Goal: Information Seeking & Learning: Compare options

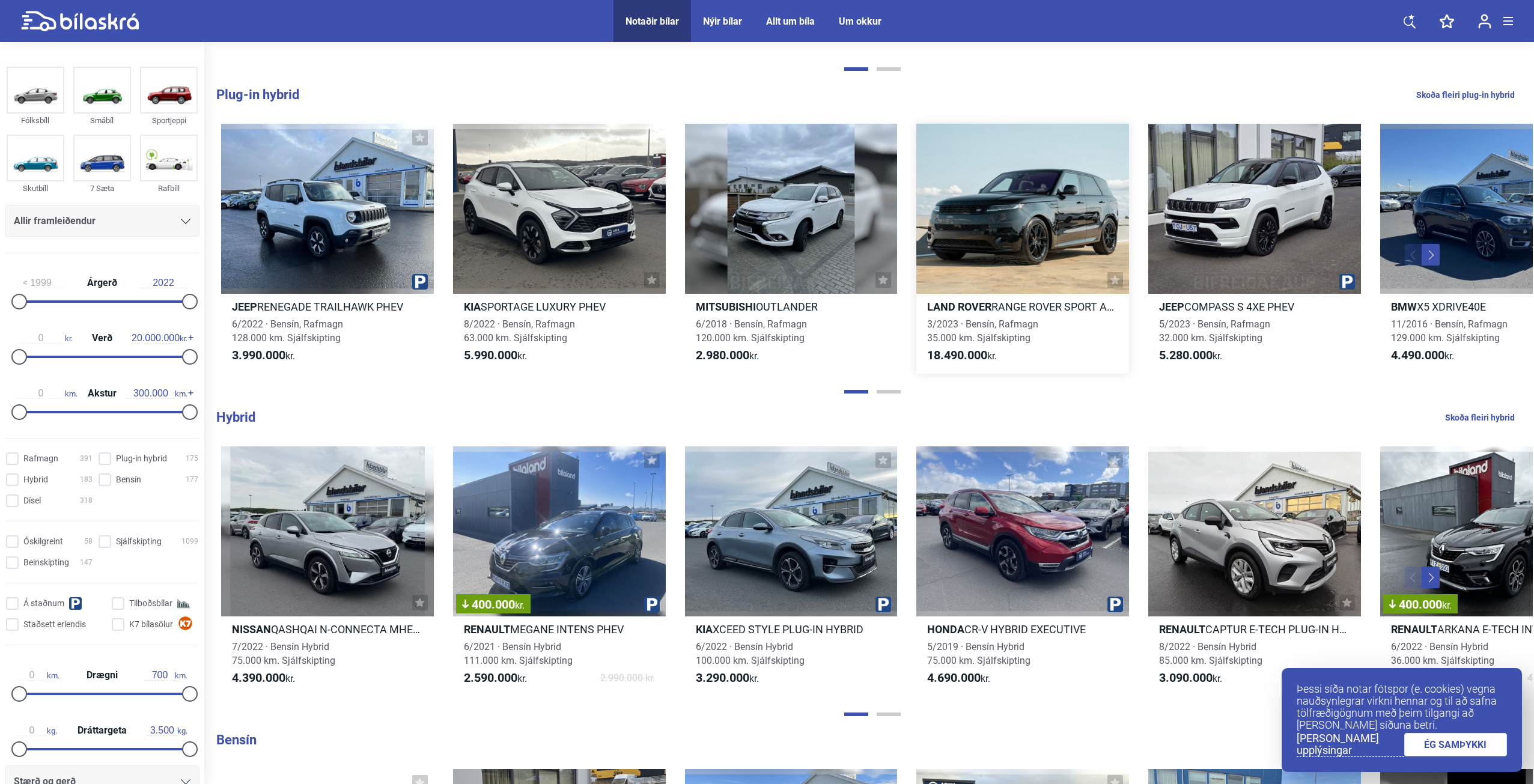
scroll to position [781, 0]
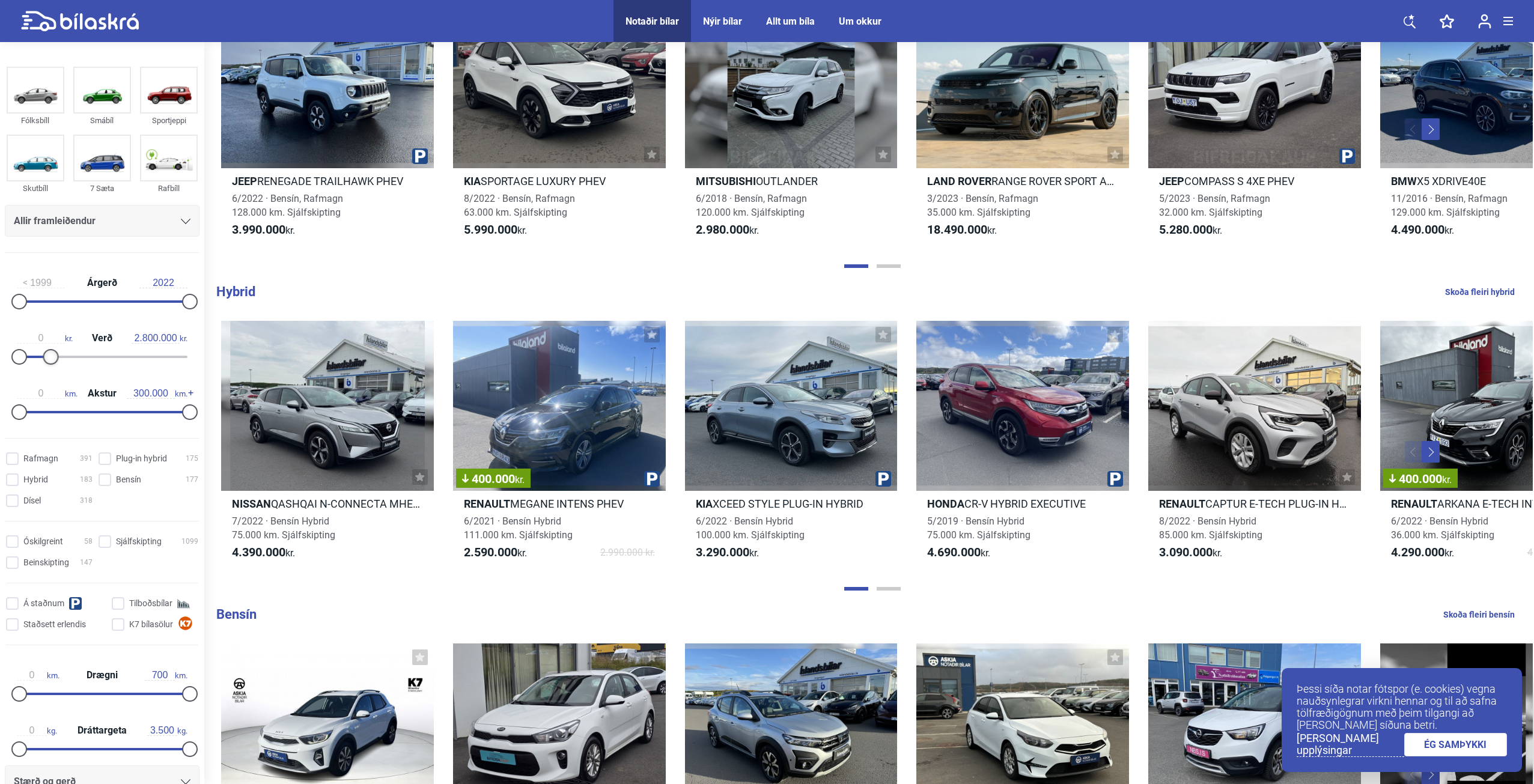
type input "3.000.000"
drag, startPoint x: 184, startPoint y: 355, endPoint x: 42, endPoint y: 362, distance: 142.2
click at [42, 362] on div at bounding box center [45, 357] width 15 height 15
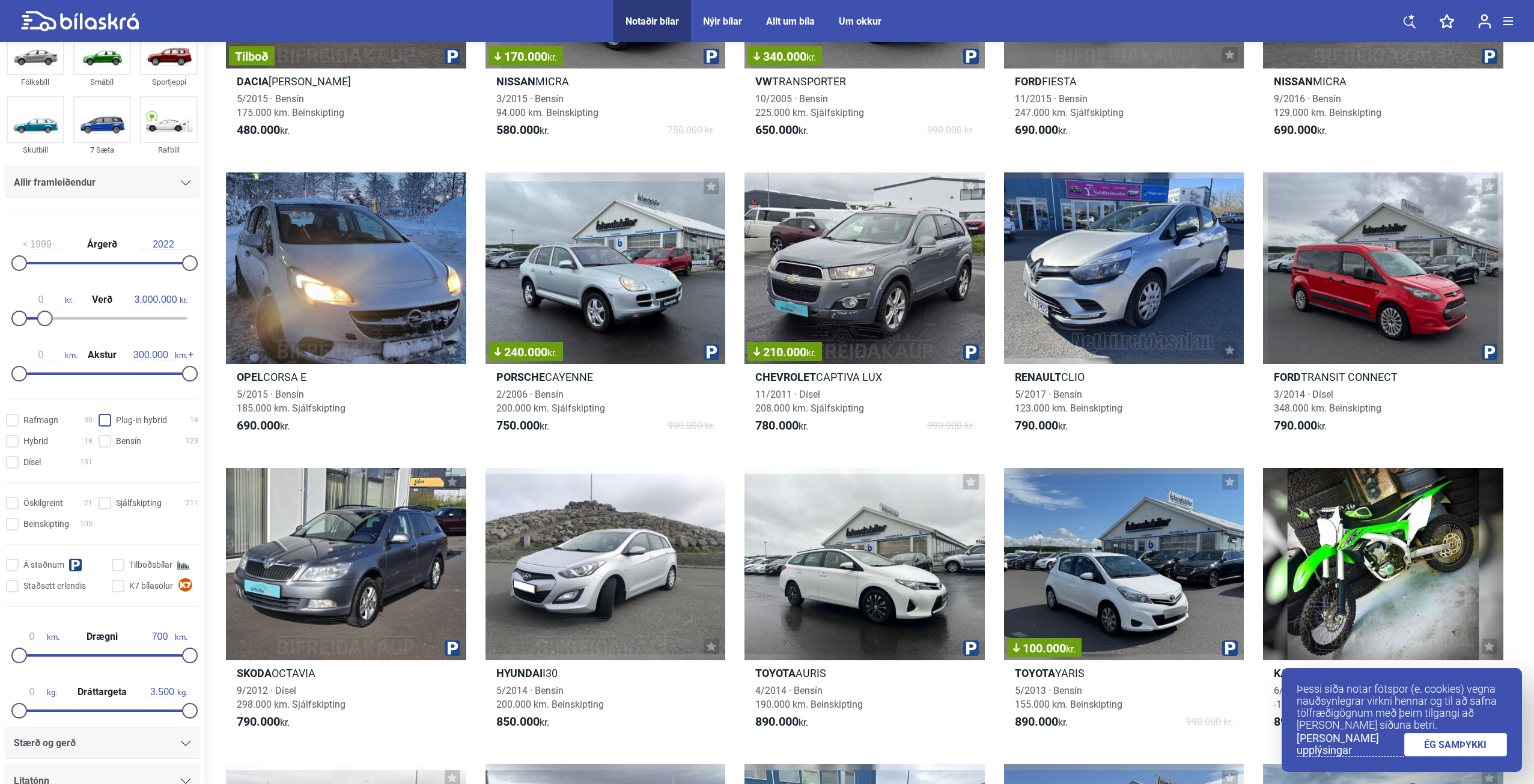
scroll to position [60, 0]
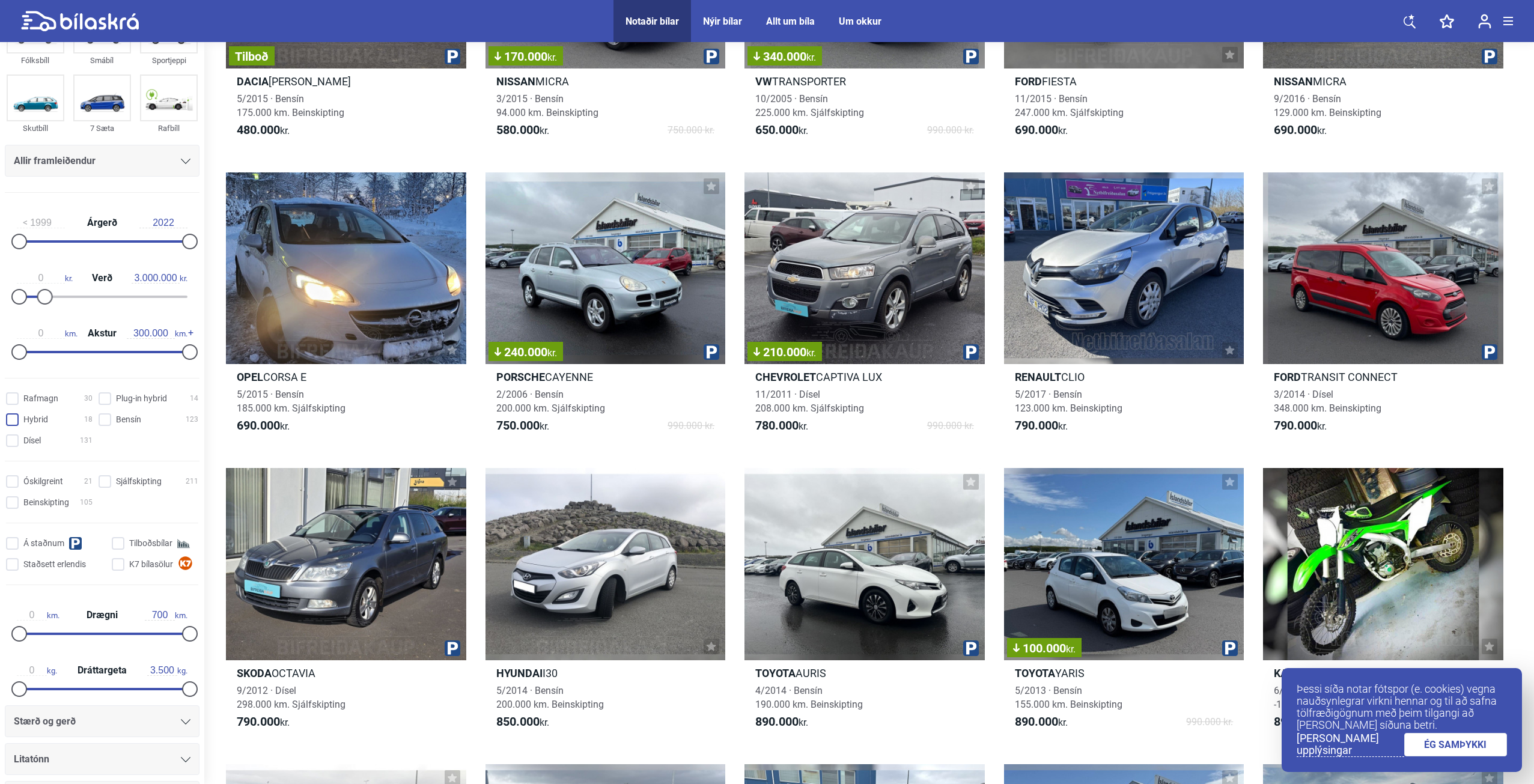
click at [12, 418] on input "Hybrid 18" at bounding box center [51, 420] width 86 height 12
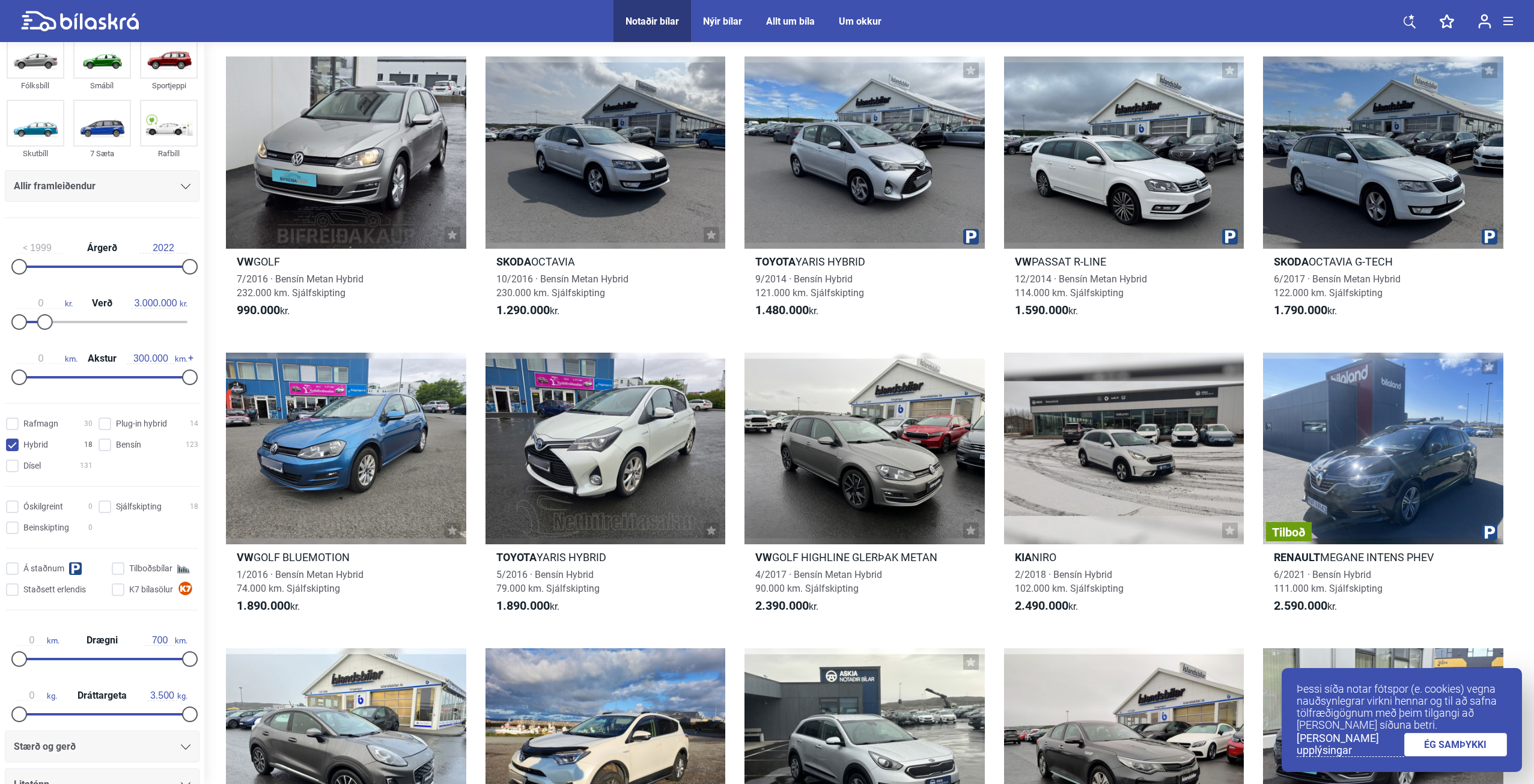
click at [13, 421] on div "Rafmagn 30 Plug-in hybrid 14 Hybrid 18 Bensín 123 Dísel 131" at bounding box center [102, 445] width 205 height 63
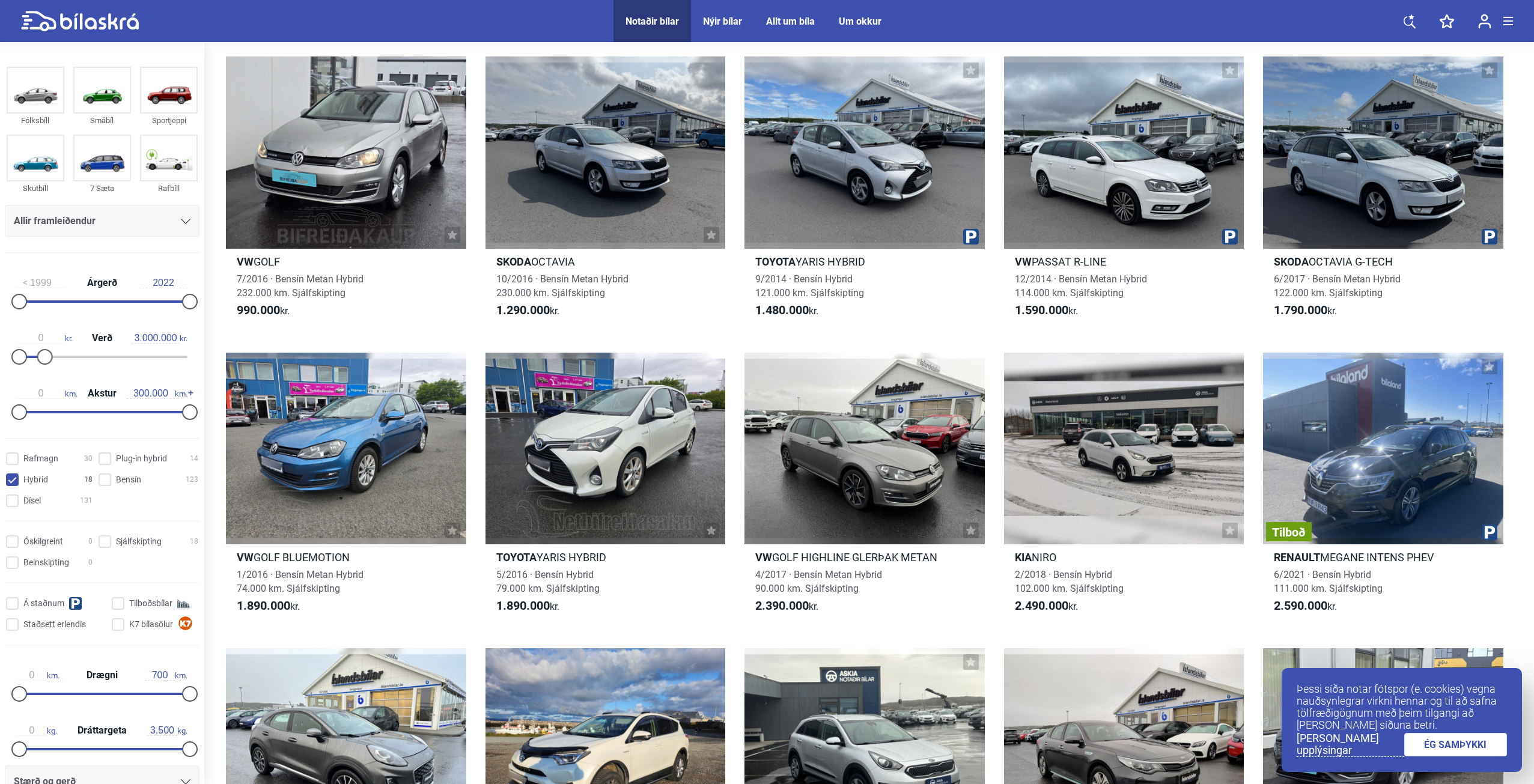
click at [11, 478] on input "Hybrid 18" at bounding box center [51, 480] width 86 height 12
checkbox input "false"
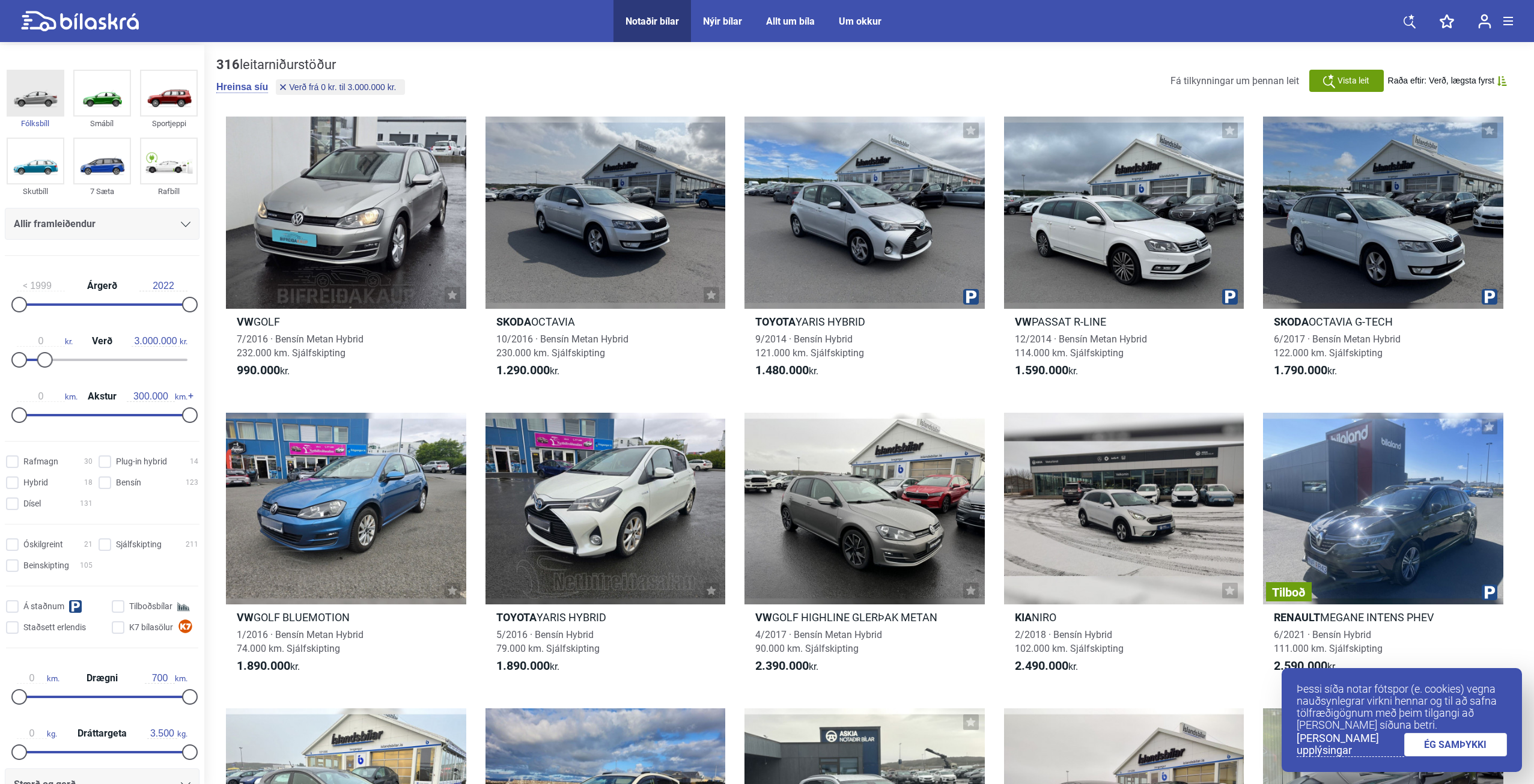
click at [49, 114] on img at bounding box center [35, 93] width 55 height 44
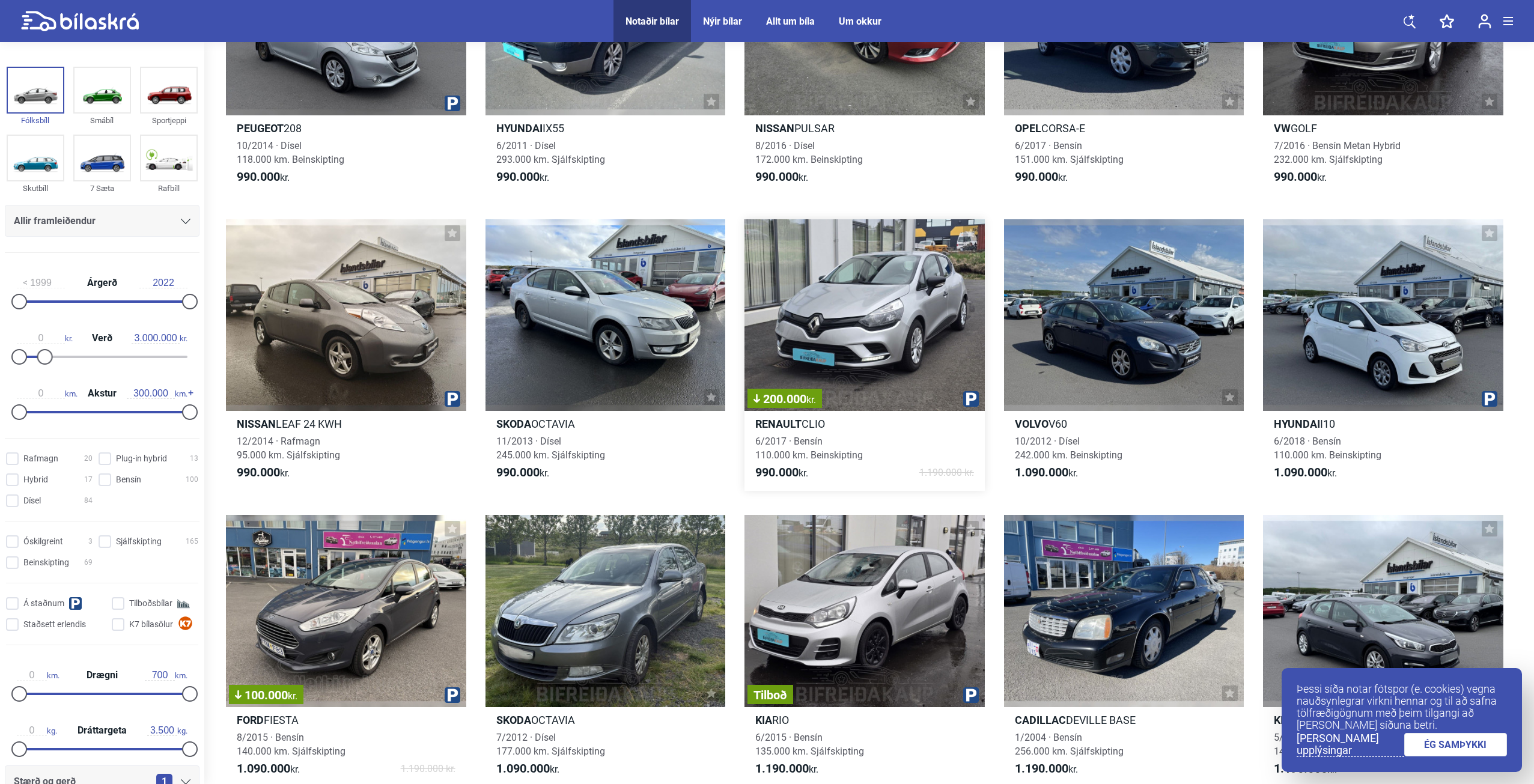
scroll to position [1261, 0]
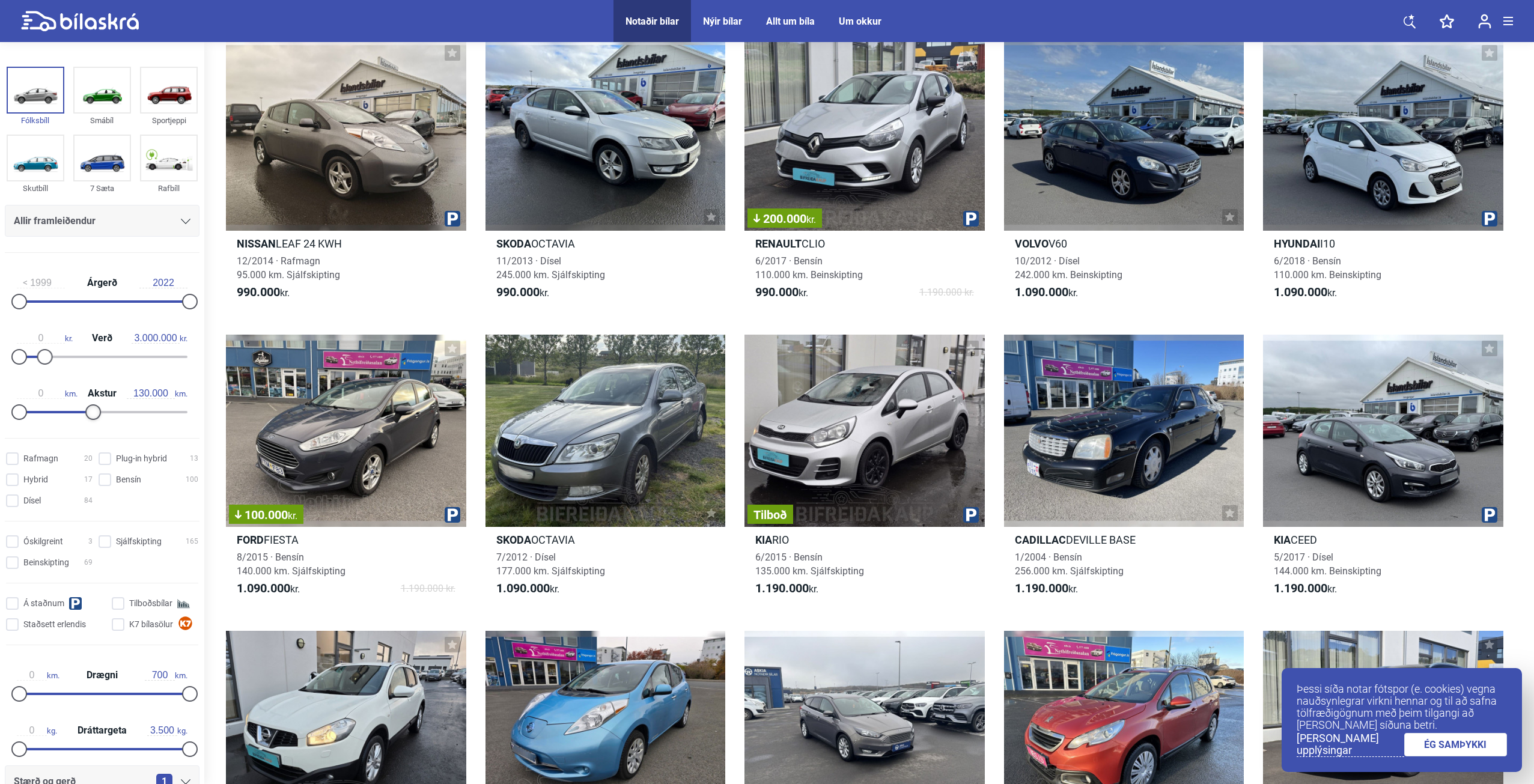
drag, startPoint x: 185, startPoint y: 409, endPoint x: 91, endPoint y: 414, distance: 94.1
click at [91, 414] on div at bounding box center [93, 412] width 15 height 15
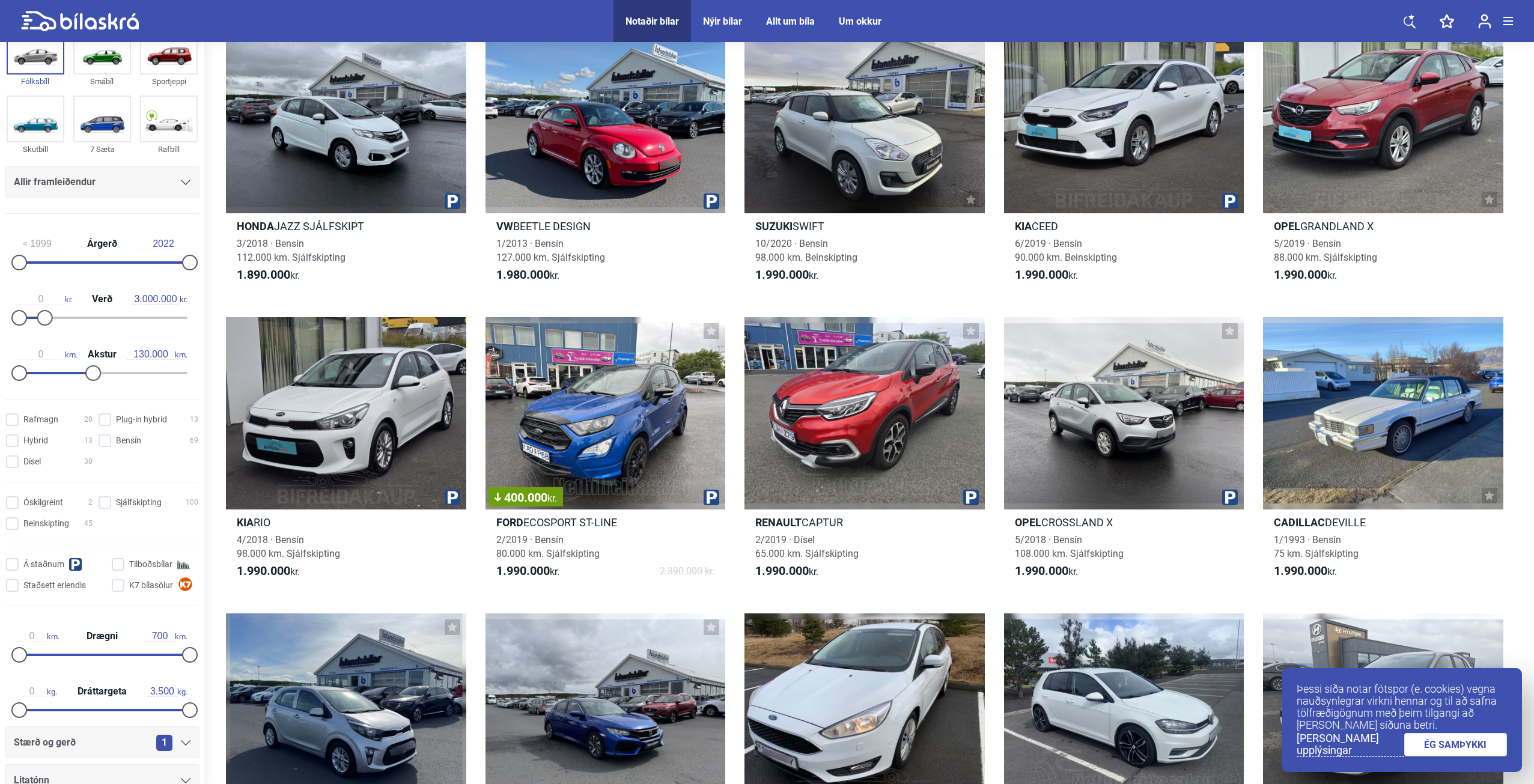
scroll to position [60, 0]
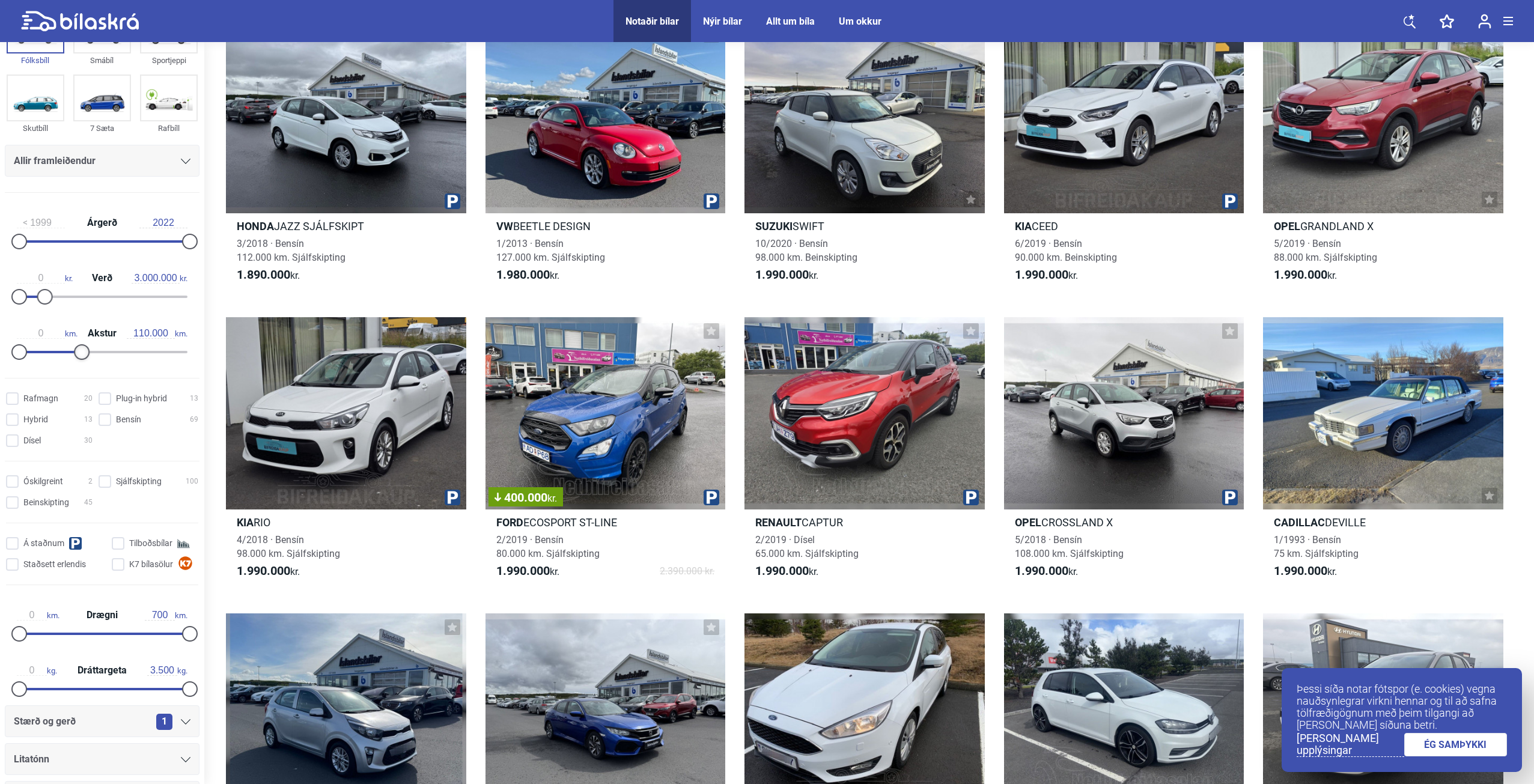
drag, startPoint x: 89, startPoint y: 351, endPoint x: 78, endPoint y: 356, distance: 12.1
click at [78, 356] on div at bounding box center [81, 352] width 15 height 15
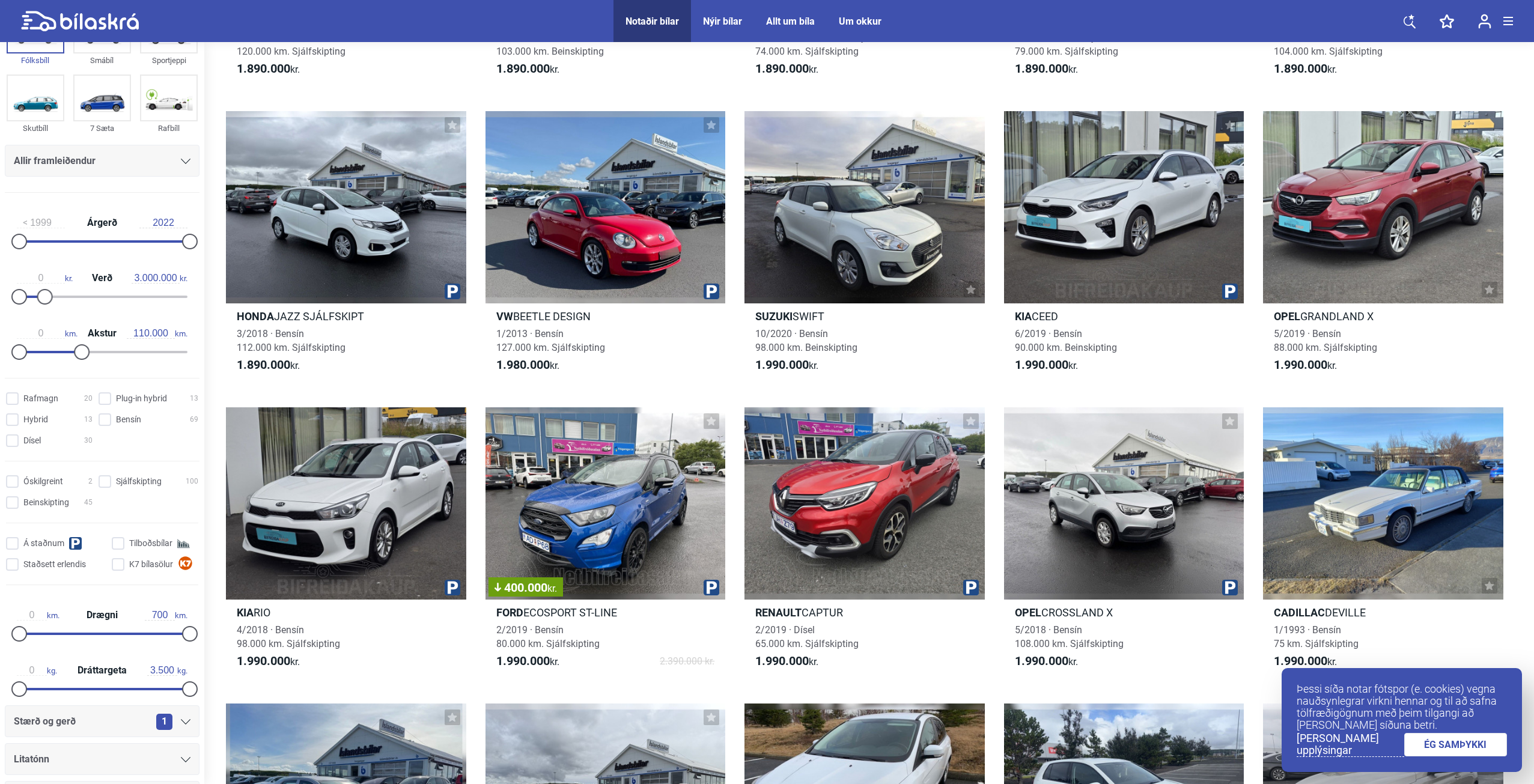
click at [78, 357] on div at bounding box center [81, 352] width 15 height 15
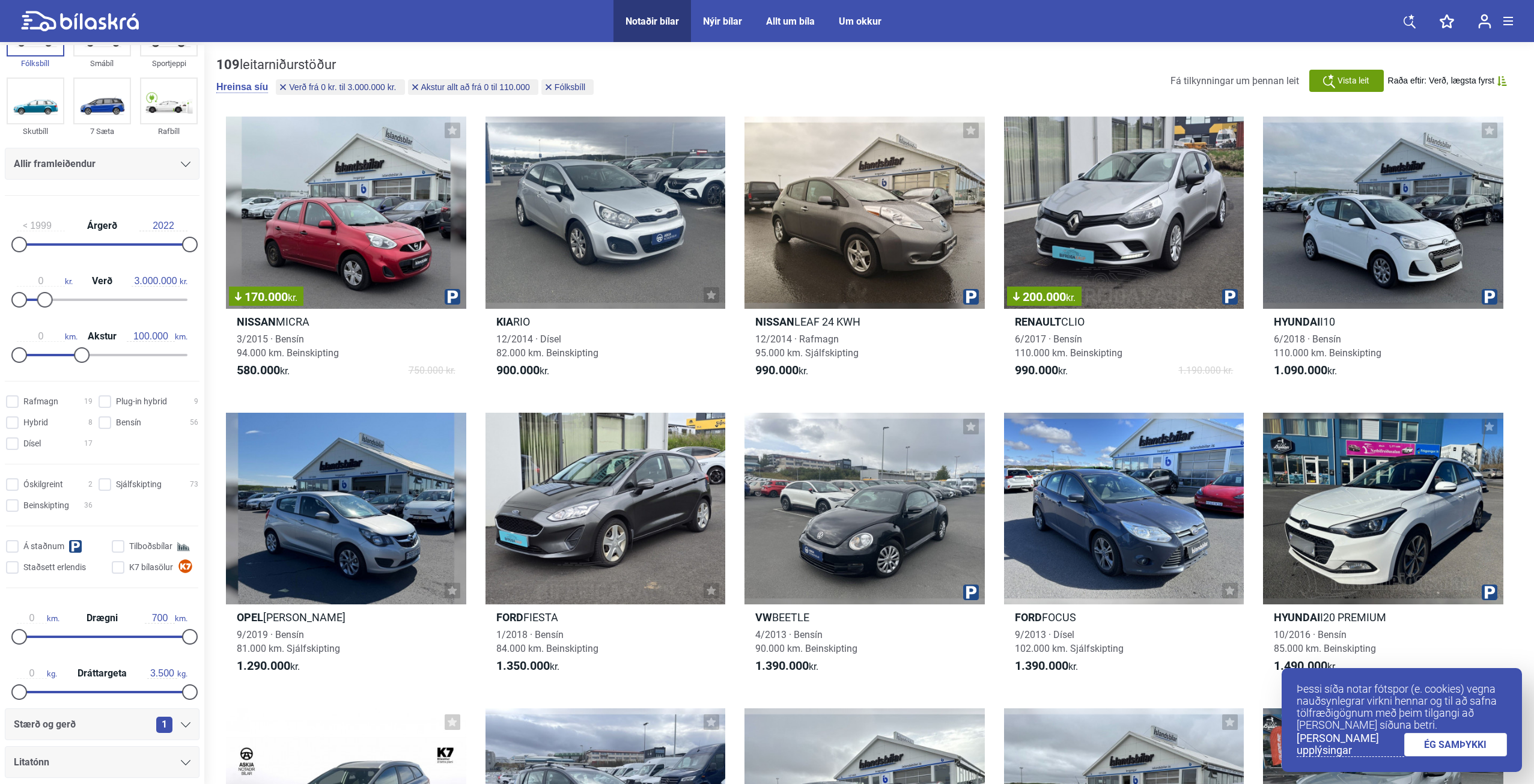
type input "90.000"
drag, startPoint x: 79, startPoint y: 357, endPoint x: 66, endPoint y: 358, distance: 13.0
click at [66, 358] on div at bounding box center [70, 355] width 15 height 15
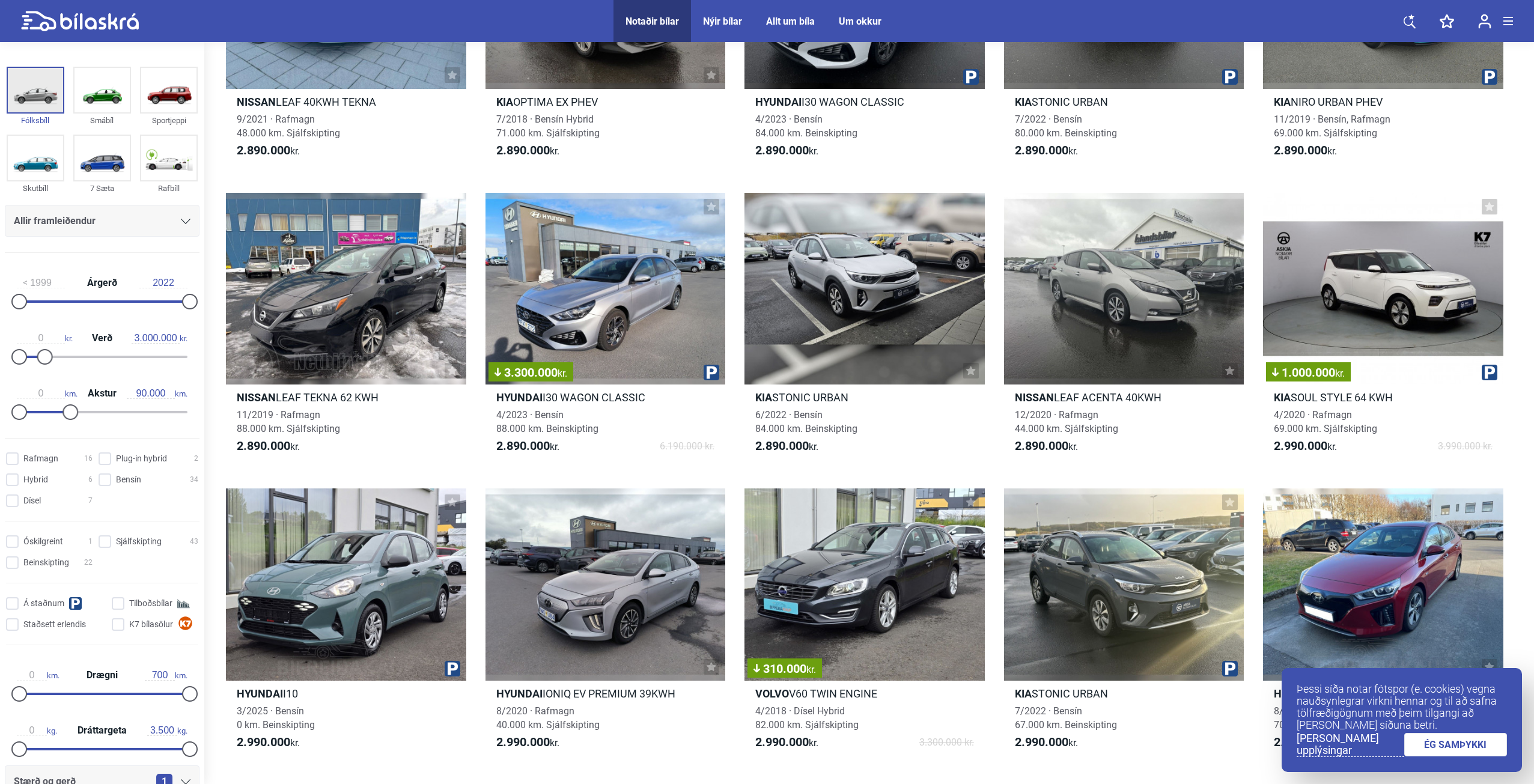
click at [30, 104] on img at bounding box center [35, 90] width 55 height 44
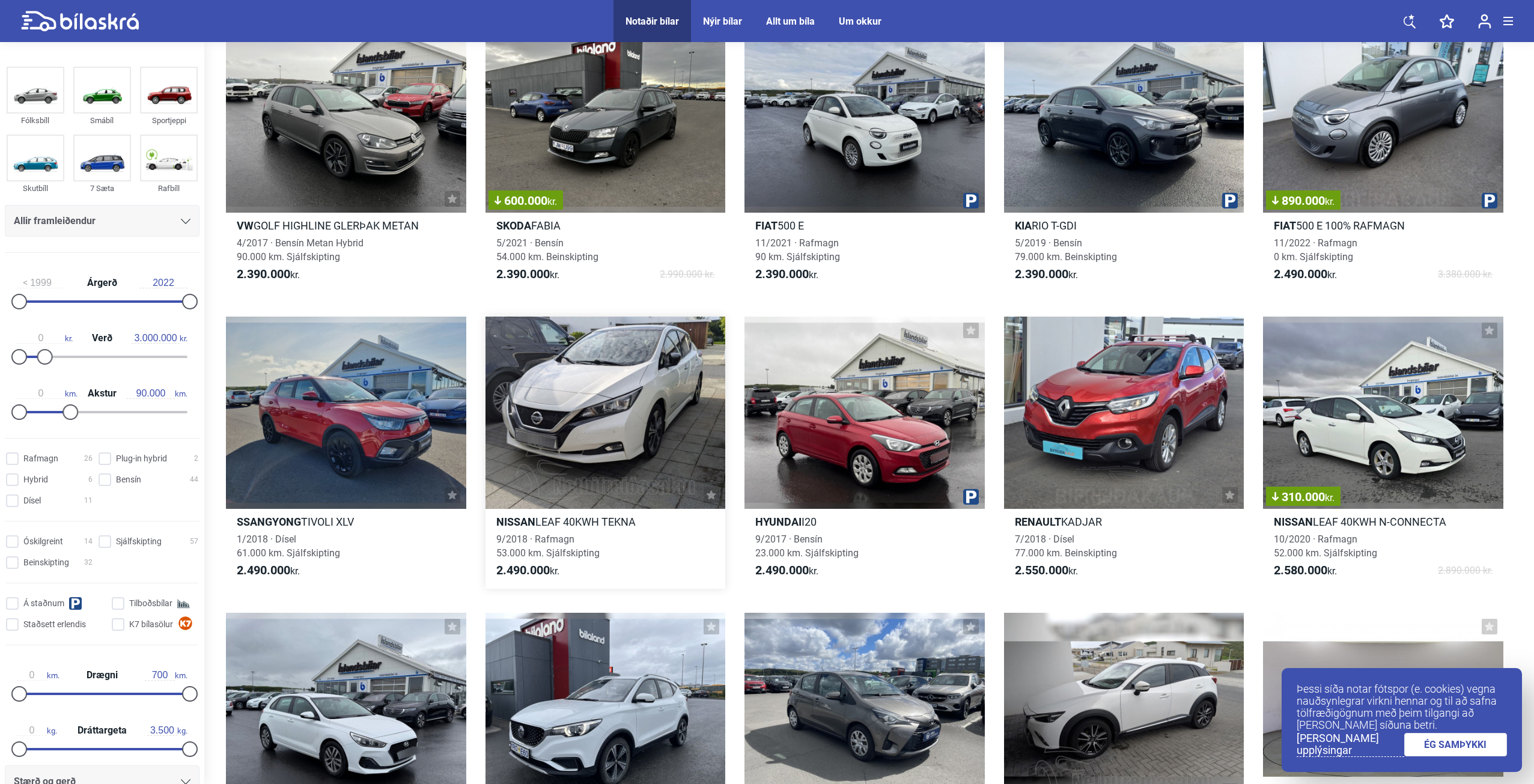
scroll to position [1261, 0]
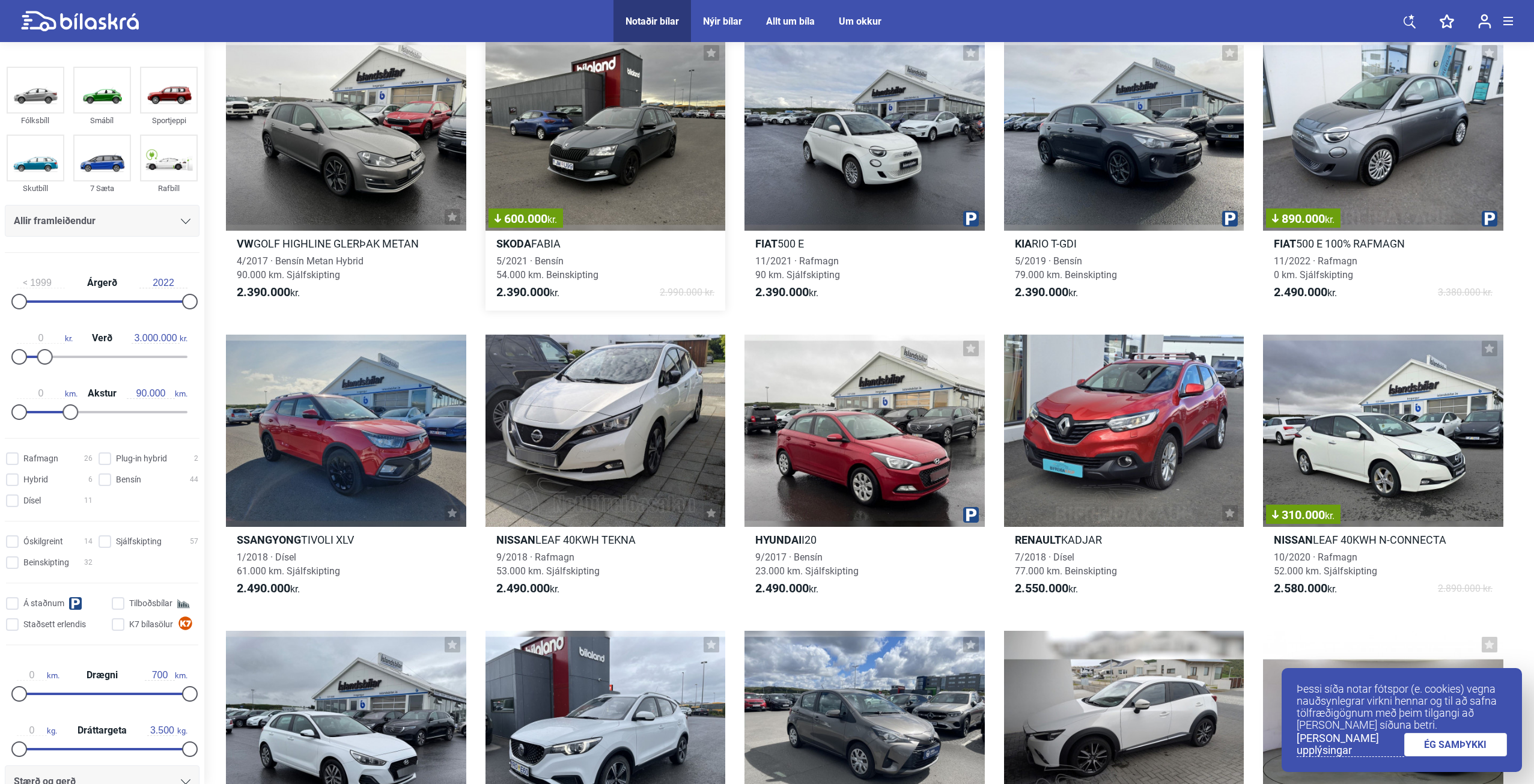
click at [599, 161] on div "600.000 kr." at bounding box center [605, 135] width 240 height 192
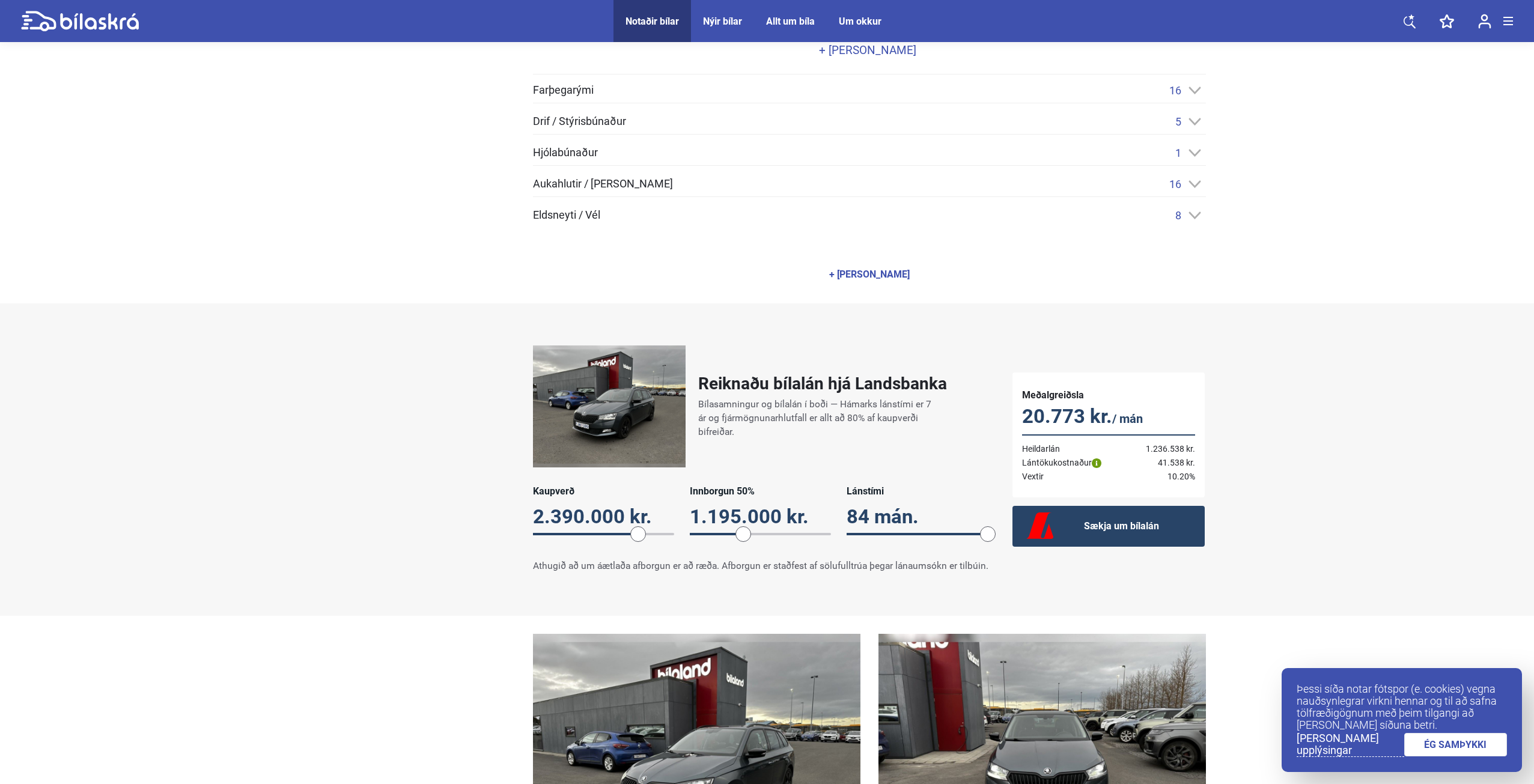
scroll to position [600, 0]
click at [1152, 200] on div "Farþegarými 16 Aðgerðahnappar í stýri Aksturstölva Bluetooth hljóðtengi Bluetoo…" at bounding box center [869, 152] width 673 height 138
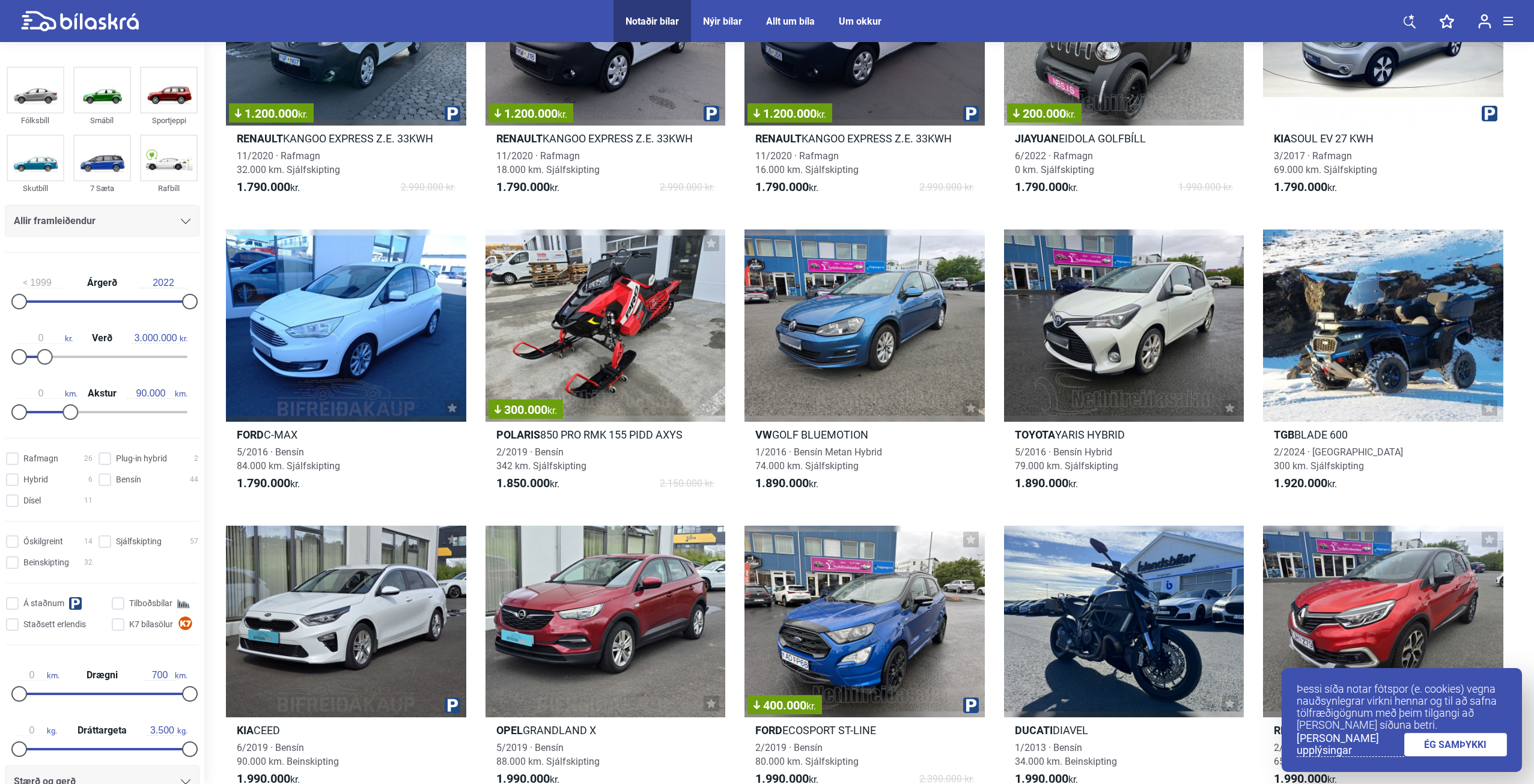
scroll to position [1442, 0]
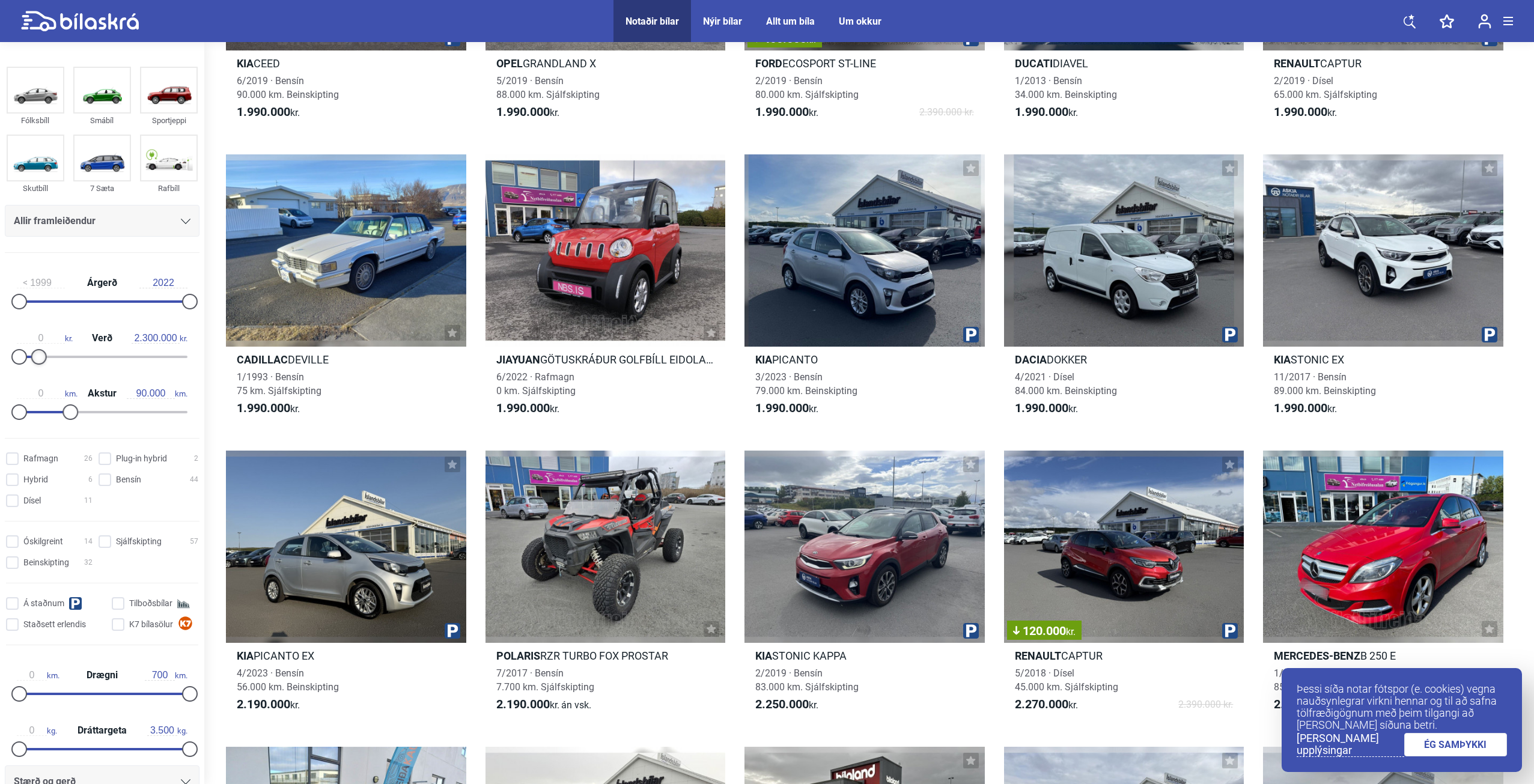
type input "2.200.000"
drag, startPoint x: 43, startPoint y: 357, endPoint x: 36, endPoint y: 359, distance: 7.3
click at [36, 359] on div at bounding box center [37, 357] width 15 height 15
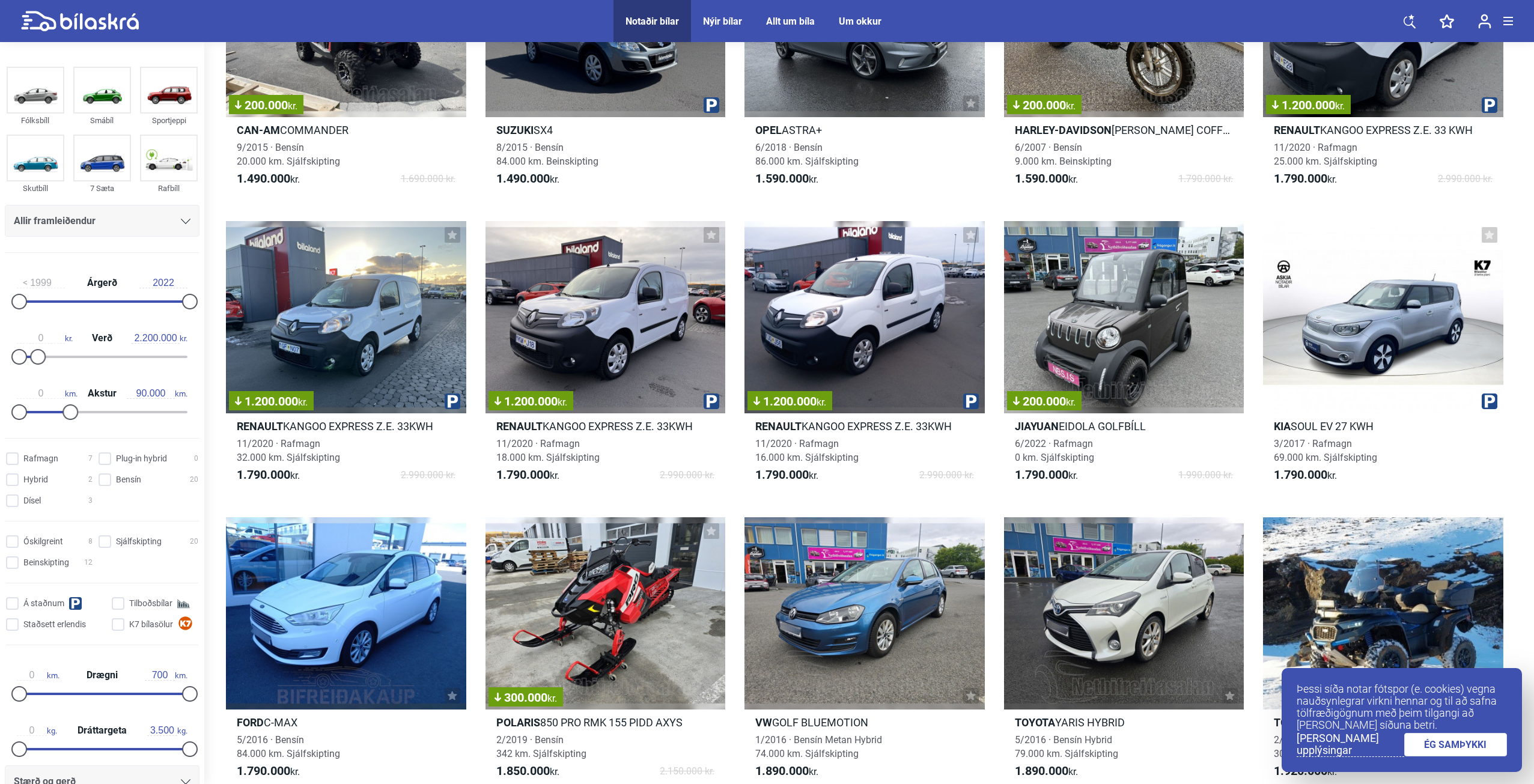
scroll to position [600, 0]
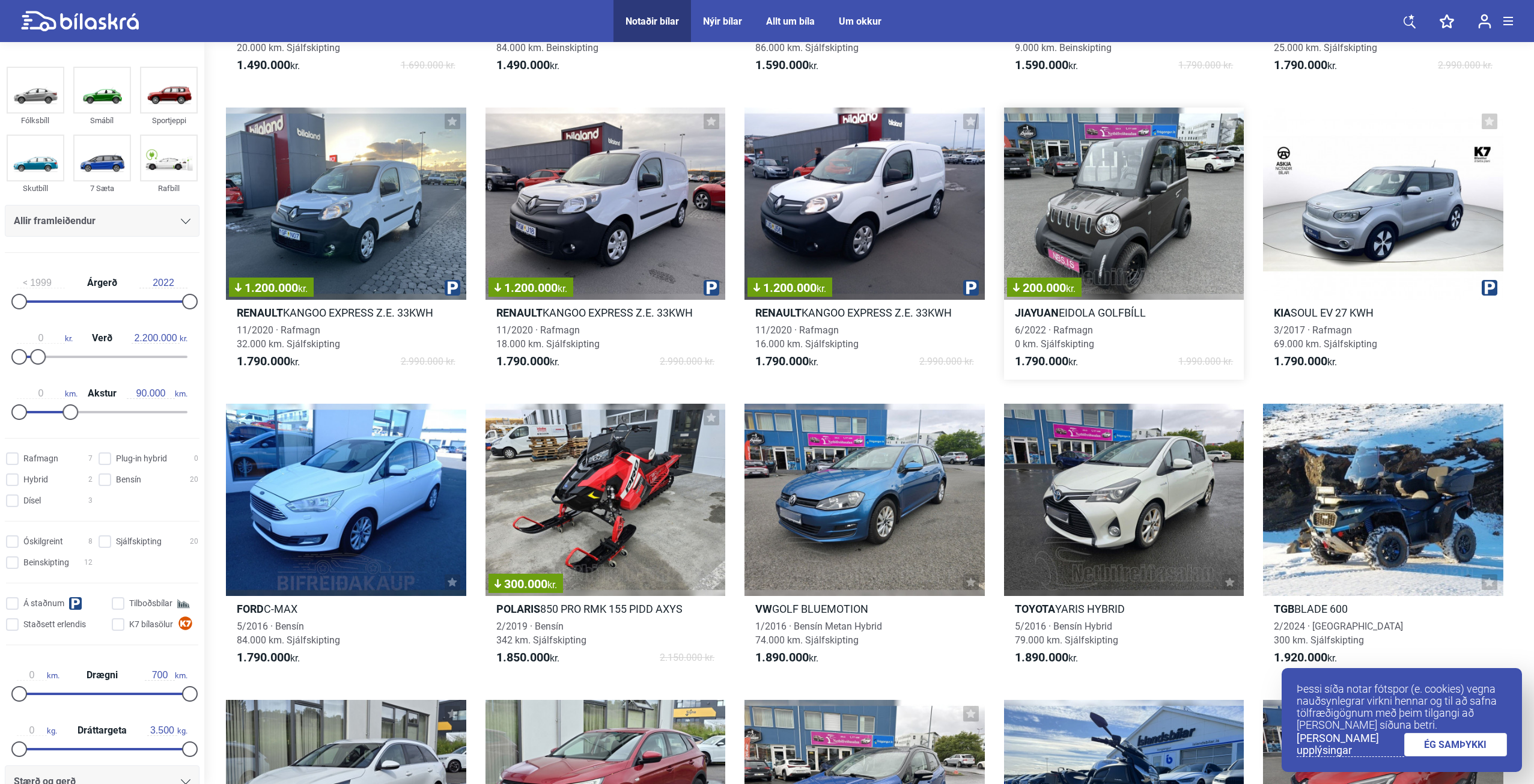
click at [1164, 255] on div "200.000 kr." at bounding box center [1124, 203] width 240 height 192
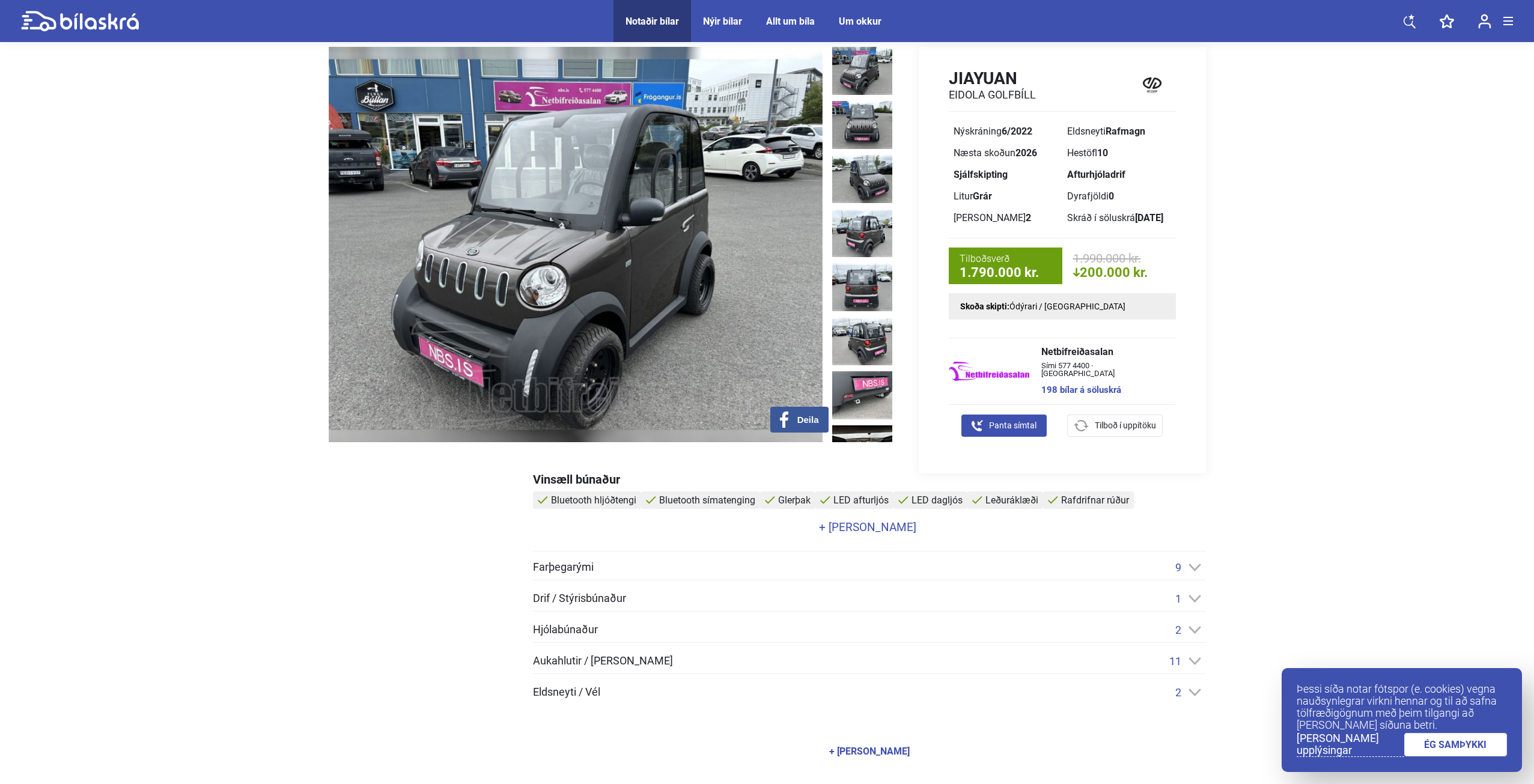
scroll to position [120, 0]
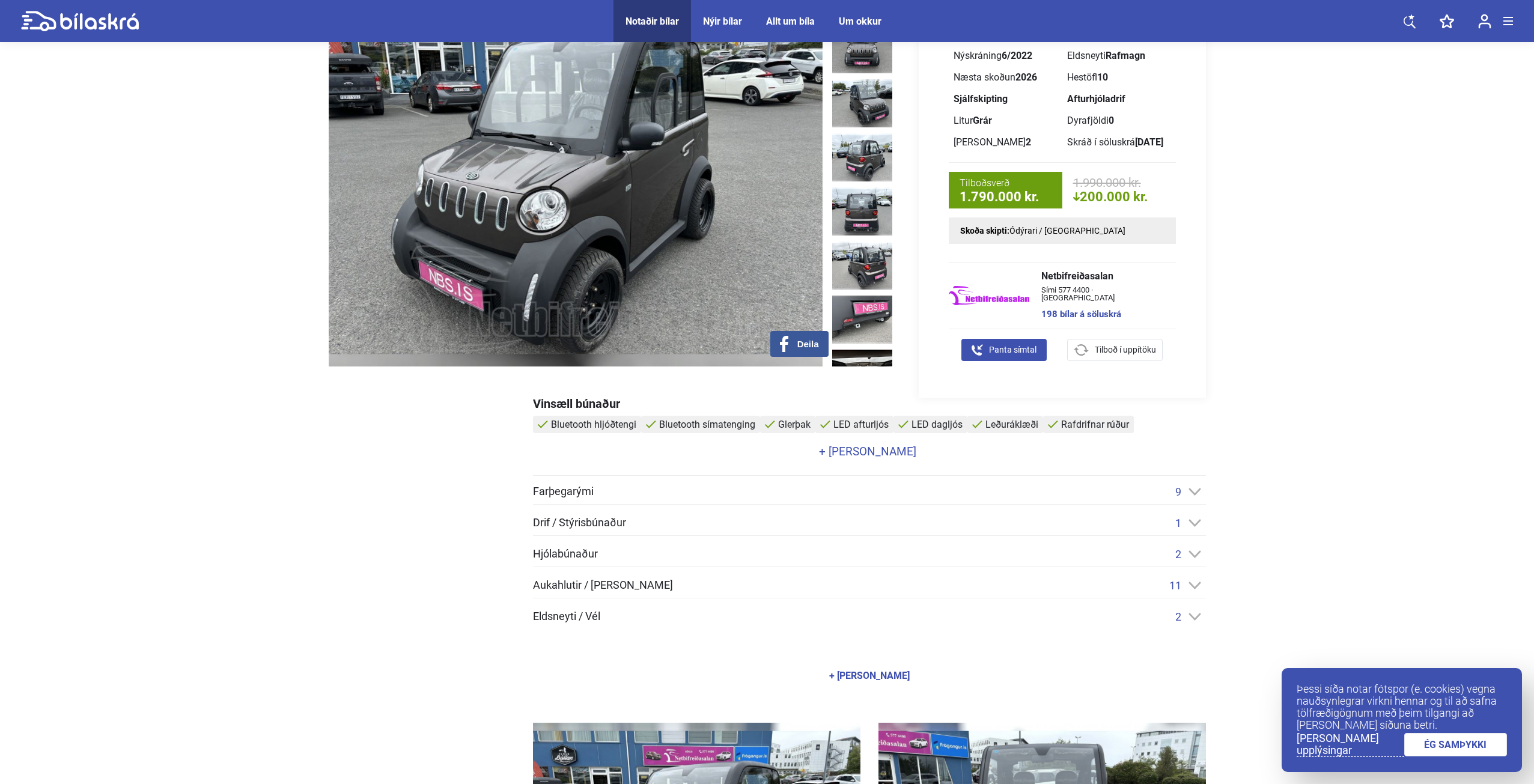
click at [1195, 490] on icon at bounding box center [1194, 491] width 12 height 8
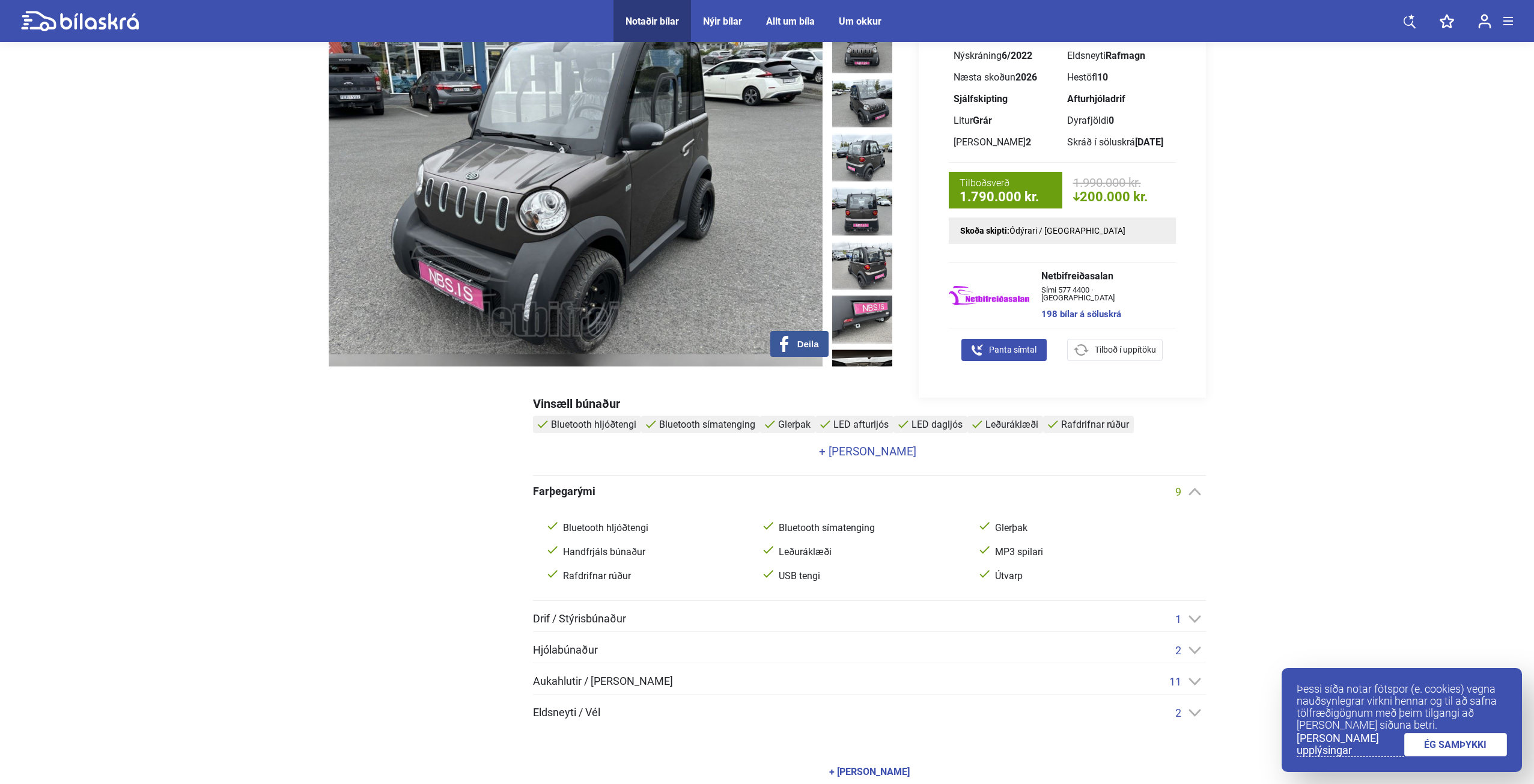
click at [1195, 490] on icon at bounding box center [1194, 491] width 12 height 8
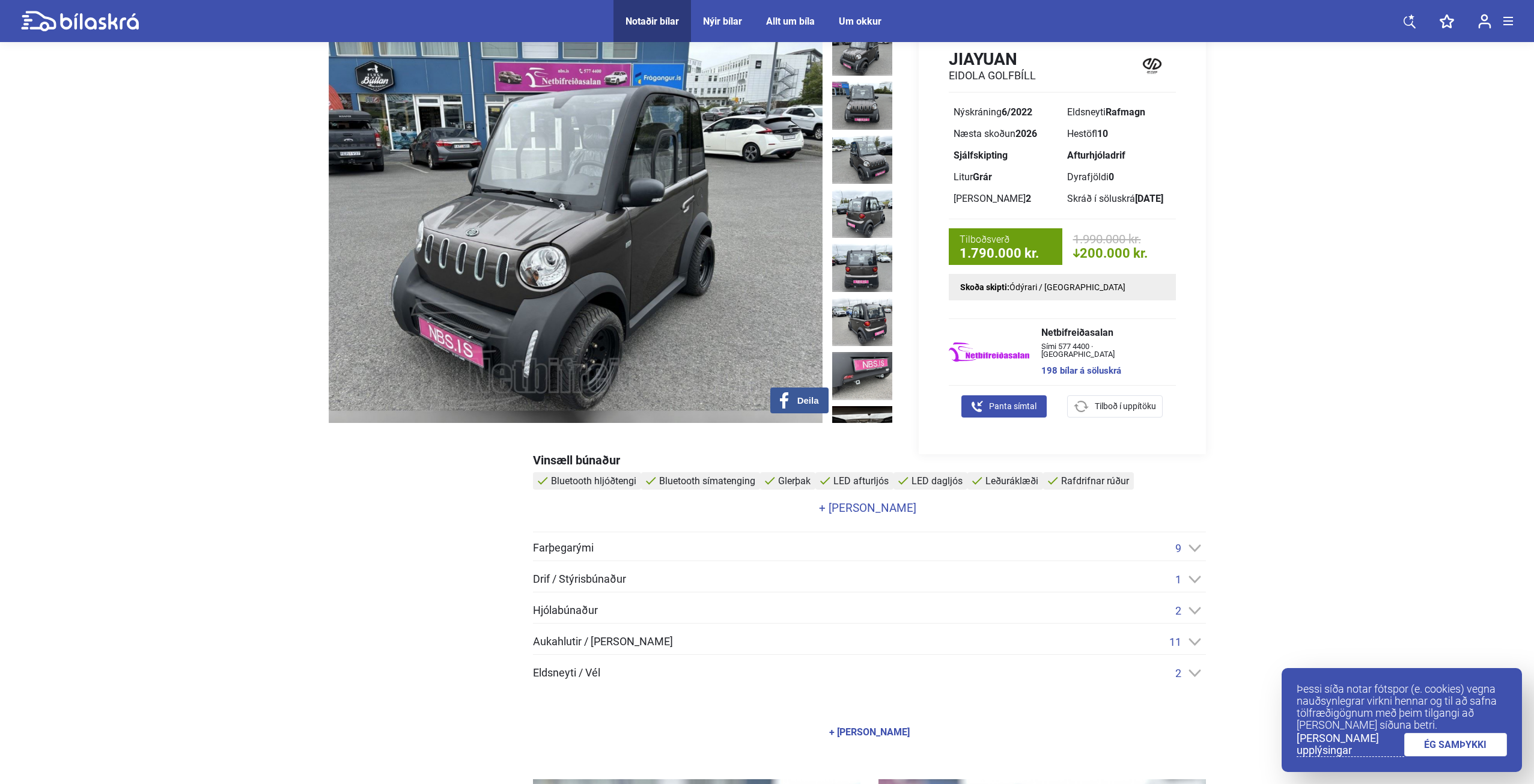
scroll to position [0, 0]
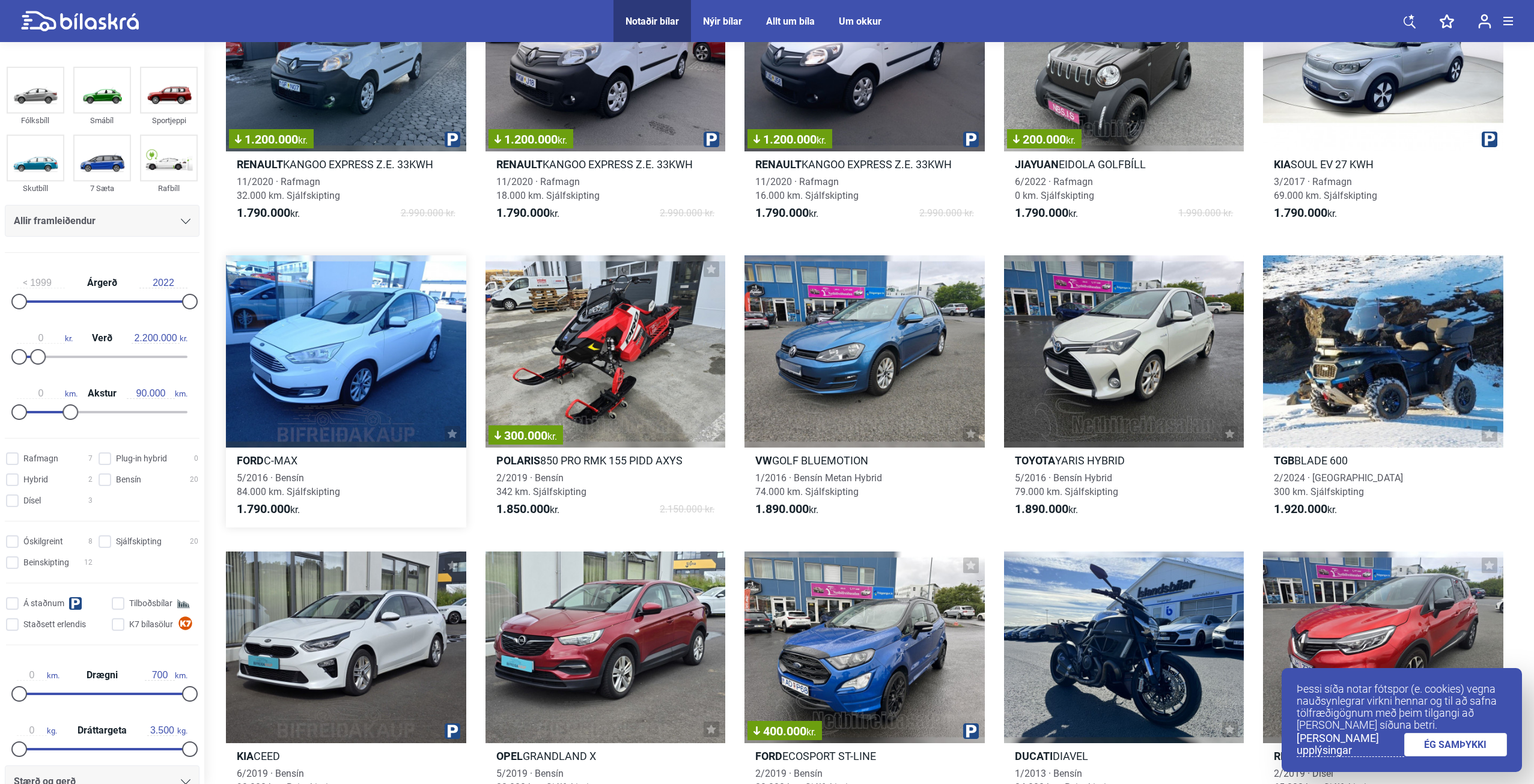
scroll to position [655, 0]
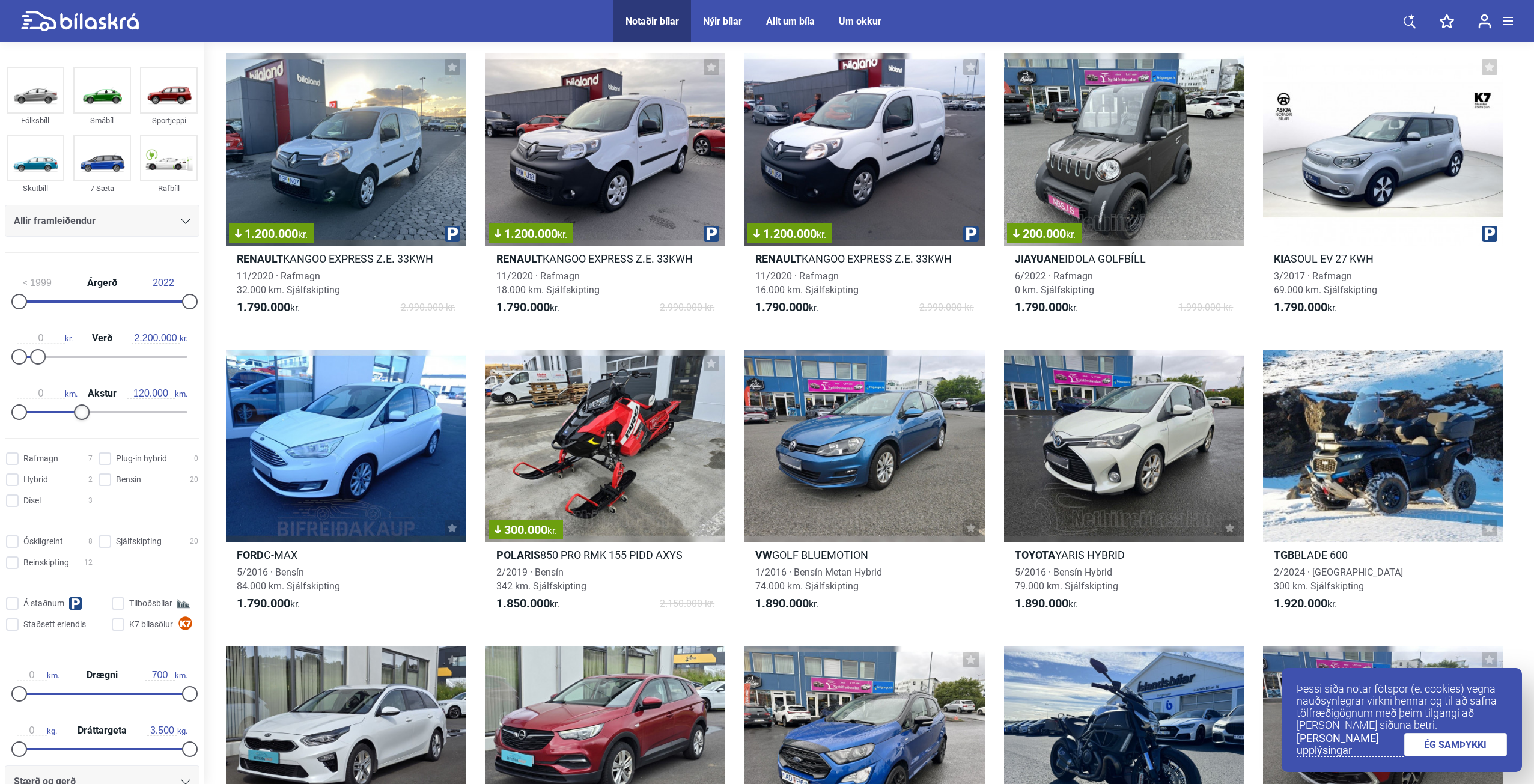
drag, startPoint x: 71, startPoint y: 412, endPoint x: 86, endPoint y: 411, distance: 15.0
click at [86, 411] on div at bounding box center [81, 412] width 15 height 15
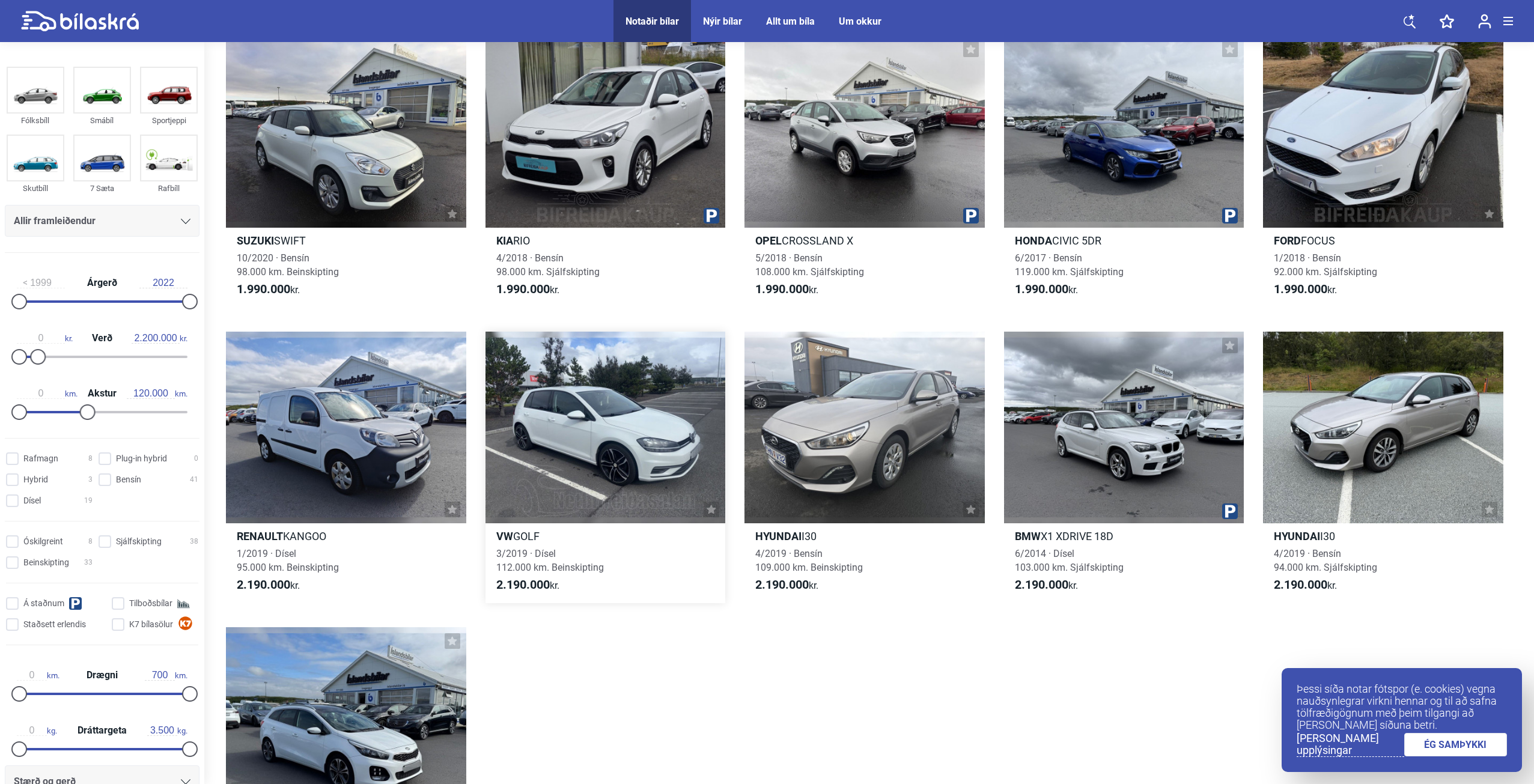
scroll to position [3724, 0]
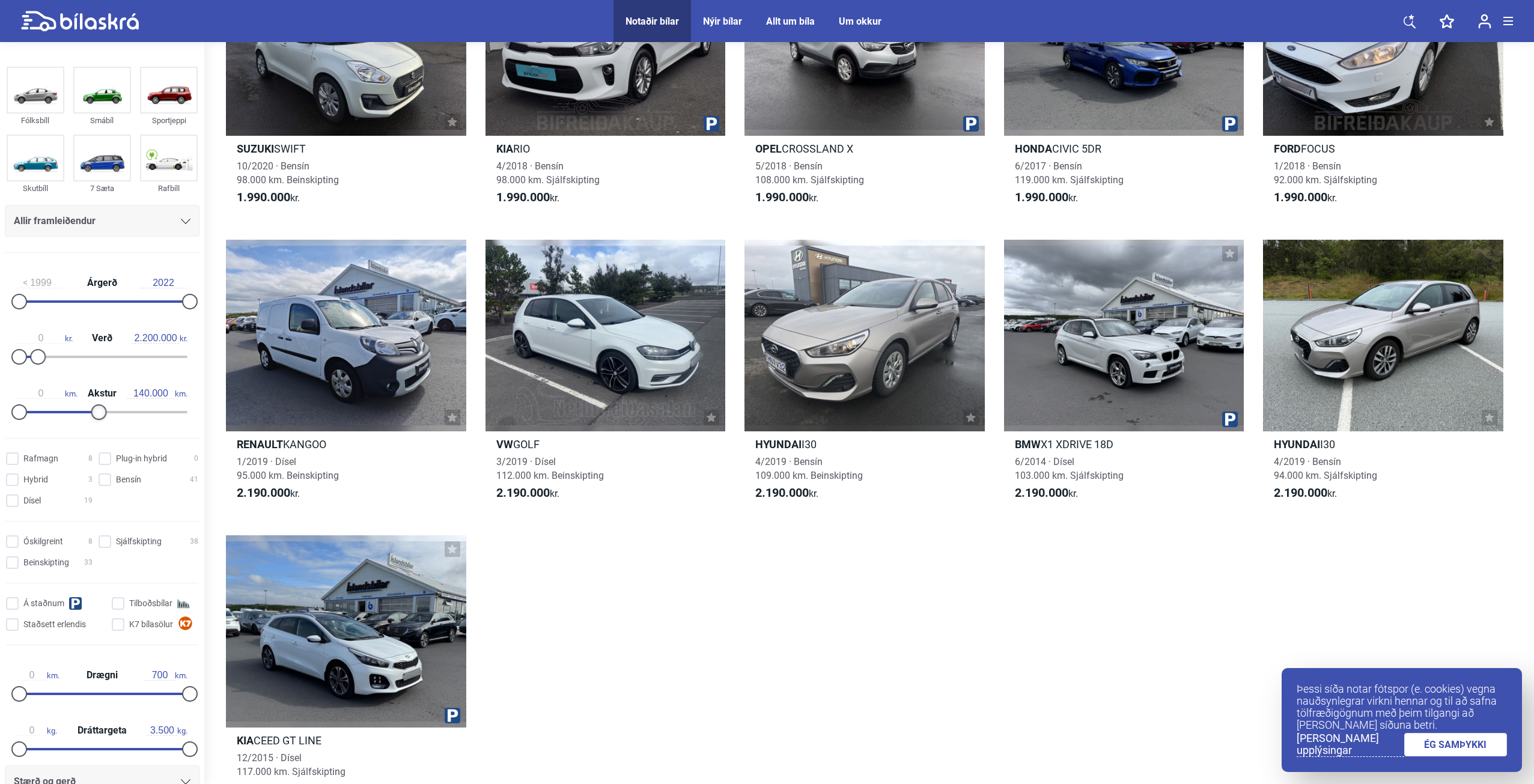
drag, startPoint x: 86, startPoint y: 408, endPoint x: 99, endPoint y: 411, distance: 13.3
click at [99, 411] on div at bounding box center [99, 412] width 15 height 15
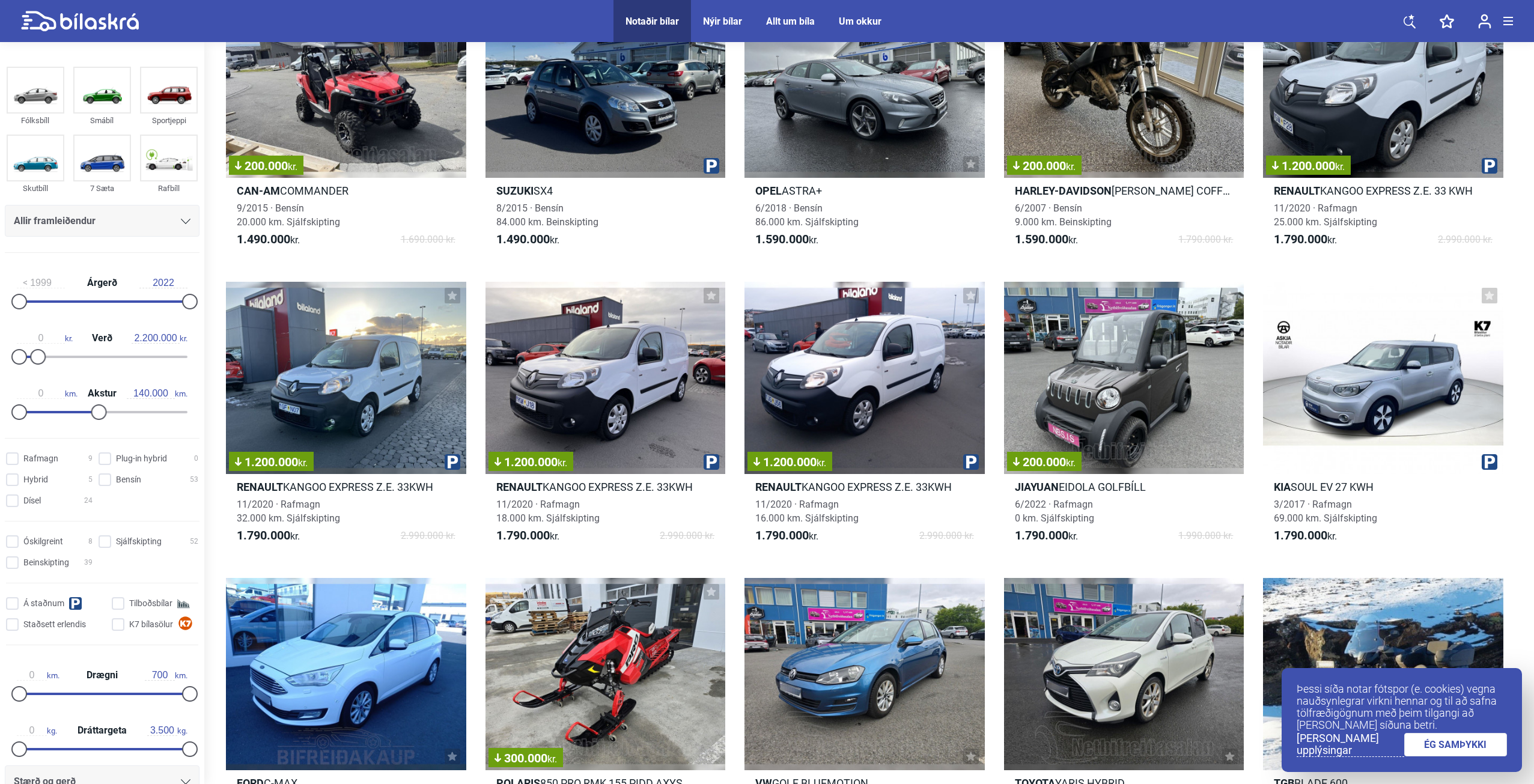
type input "150.000"
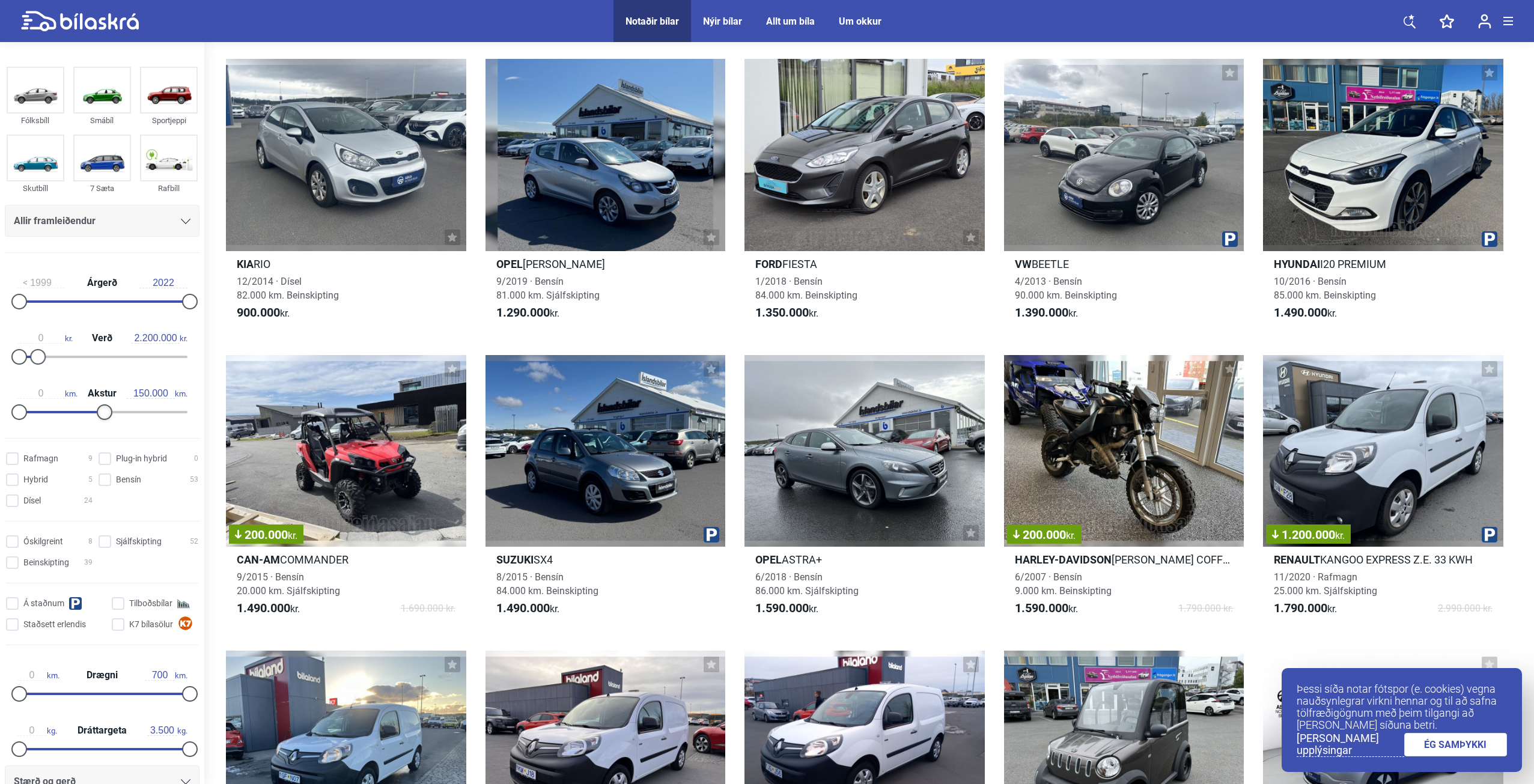
click at [104, 413] on div at bounding box center [104, 412] width 15 height 15
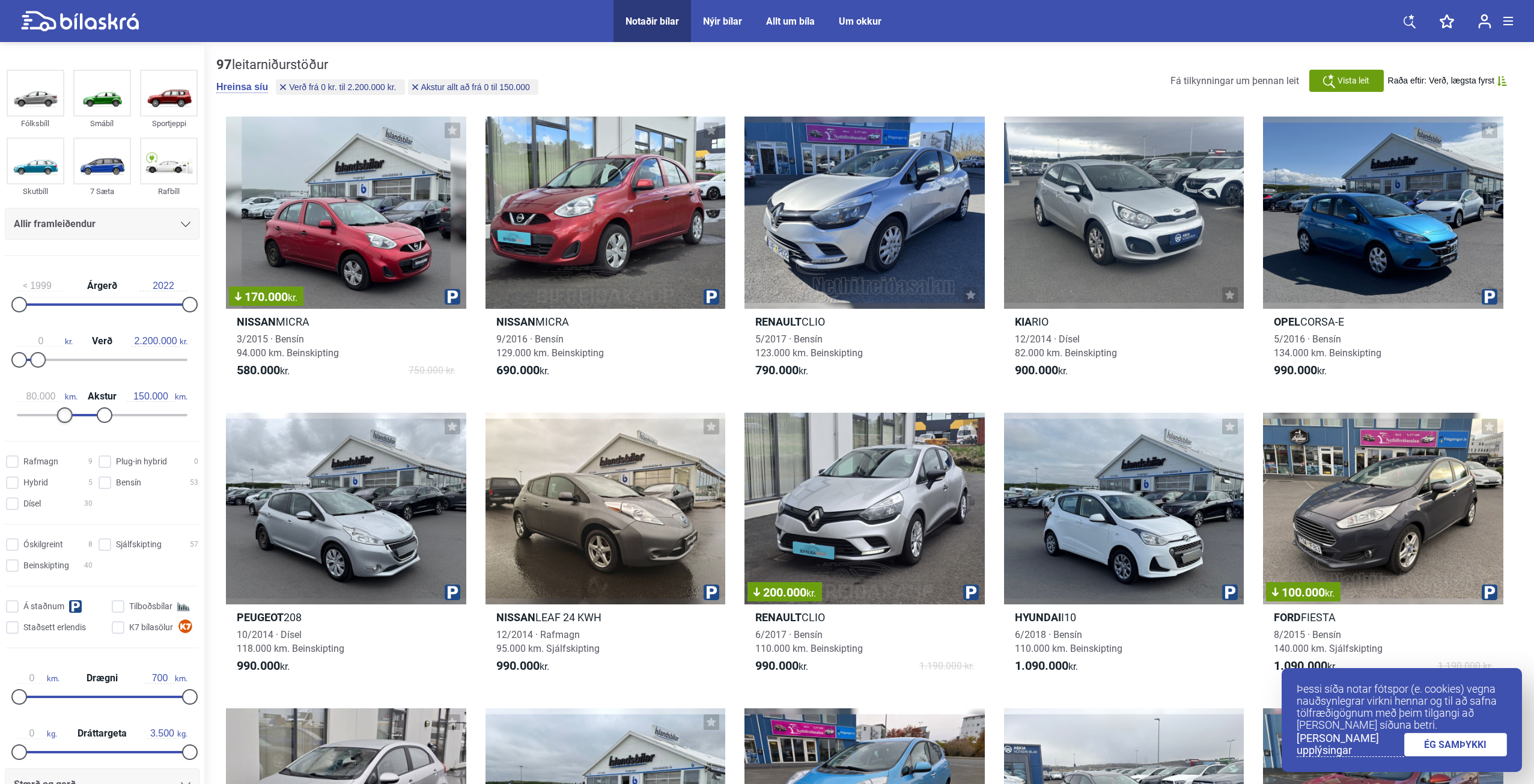
drag, startPoint x: 25, startPoint y: 411, endPoint x: 68, endPoint y: 415, distance: 43.2
click at [68, 415] on div at bounding box center [65, 415] width 15 height 15
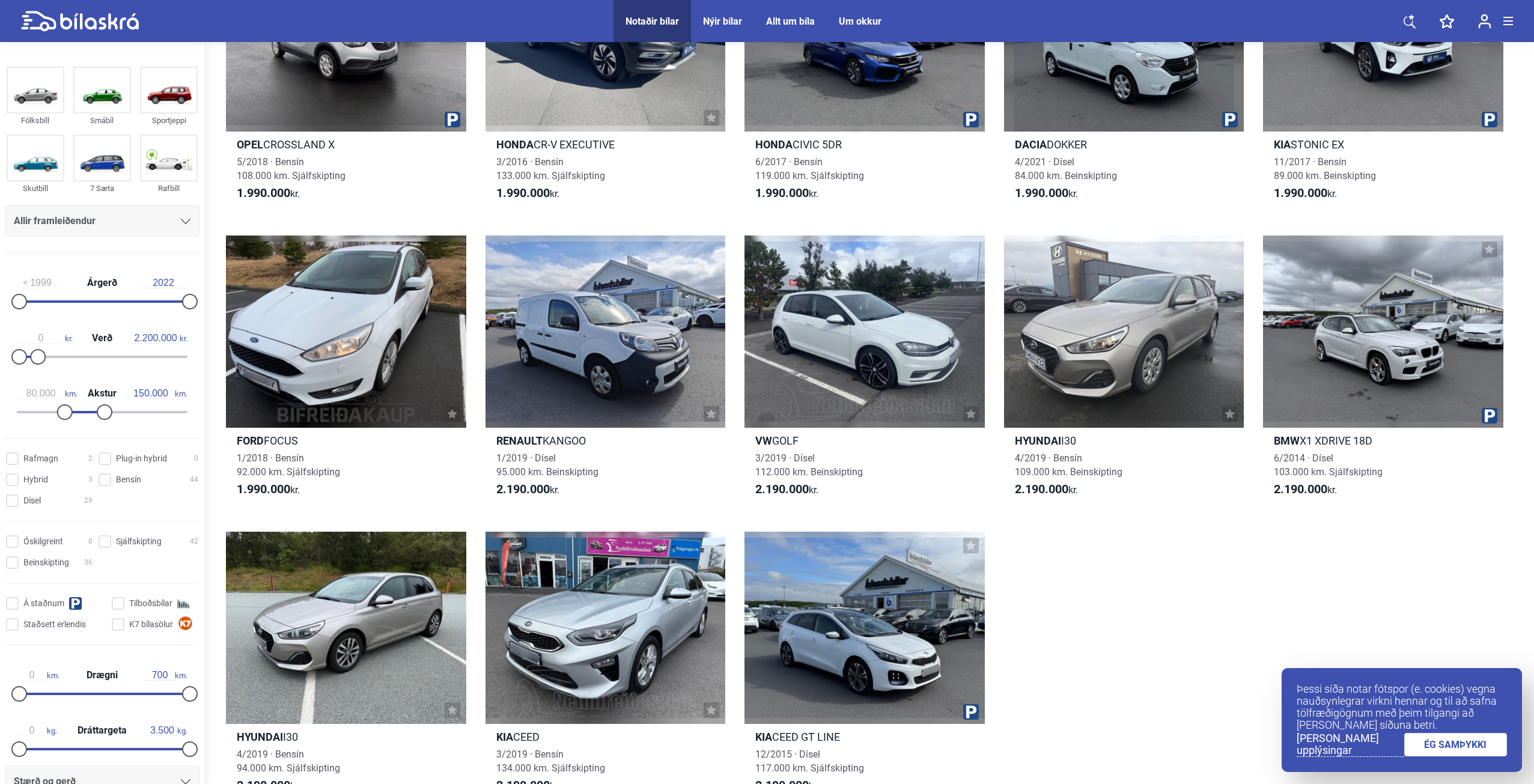
scroll to position [4024, 0]
type input "0"
drag, startPoint x: 67, startPoint y: 413, endPoint x: 11, endPoint y: 414, distance: 56.0
click at [11, 414] on div at bounding box center [19, 412] width 15 height 15
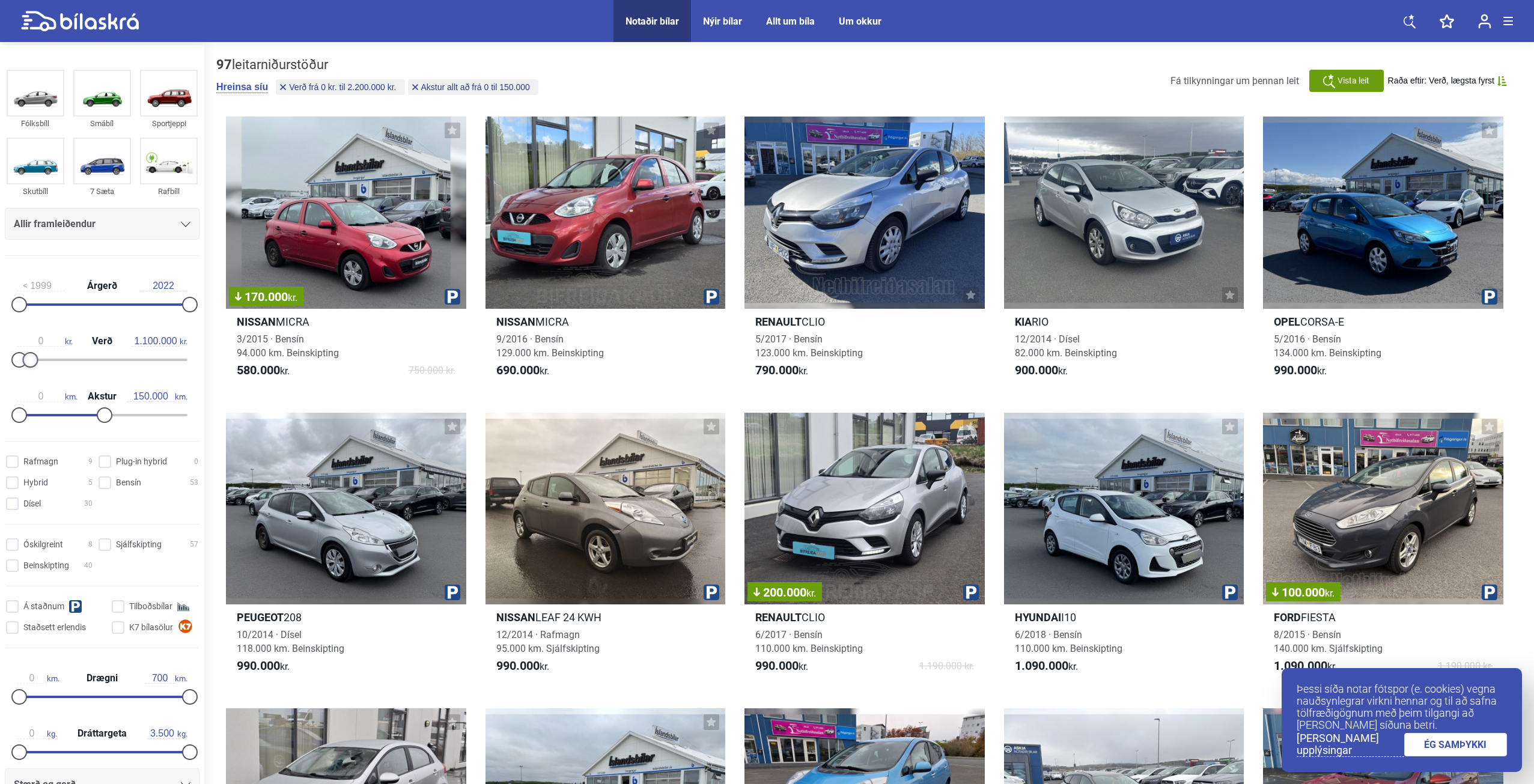
type input "1.000.000"
drag, startPoint x: 37, startPoint y: 358, endPoint x: 27, endPoint y: 361, distance: 10.4
click at [27, 361] on div at bounding box center [28, 359] width 15 height 15
